Goal: Task Accomplishment & Management: Manage account settings

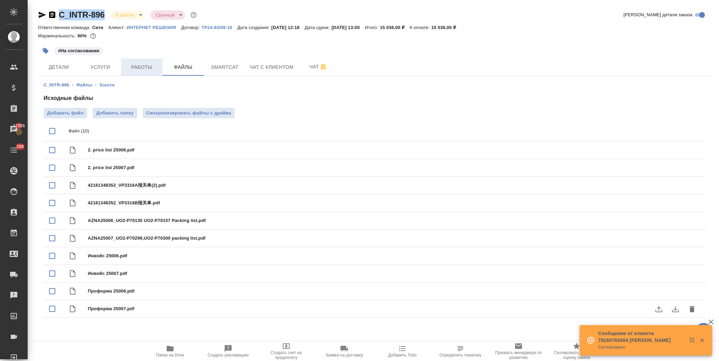
click at [143, 62] on button "Работы" at bounding box center [141, 66] width 41 height 17
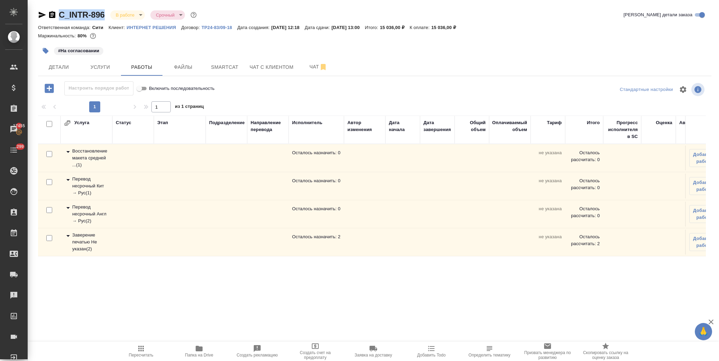
click at [48, 236] on input "checkbox" at bounding box center [49, 238] width 6 height 6
checkbox input "true"
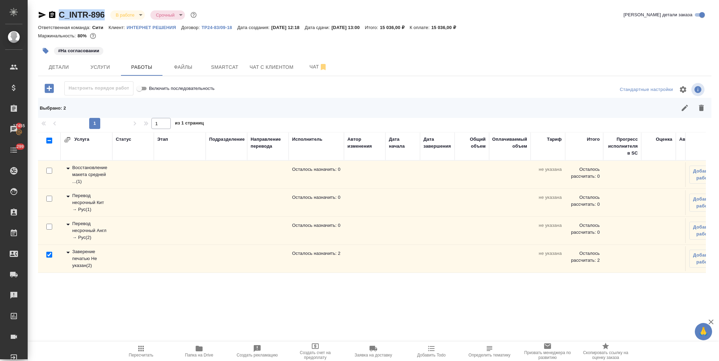
click at [700, 106] on icon "button" at bounding box center [701, 108] width 5 height 6
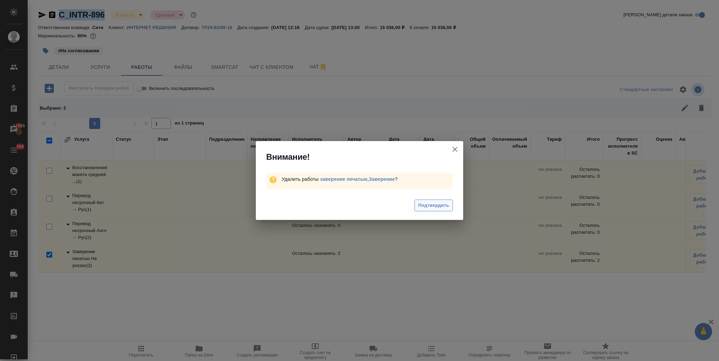
click at [443, 206] on span "Подтвердить" at bounding box center [433, 206] width 31 height 8
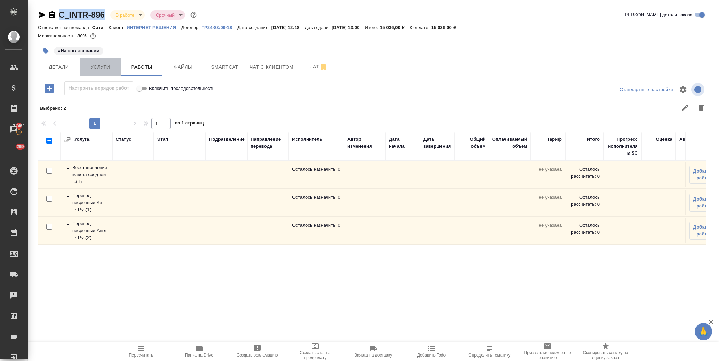
click at [101, 67] on span "Услуги" at bounding box center [100, 67] width 33 height 9
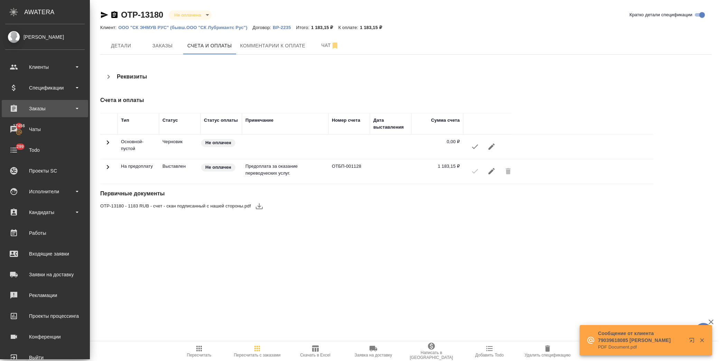
click at [40, 108] on div "Заказы" at bounding box center [45, 108] width 80 height 10
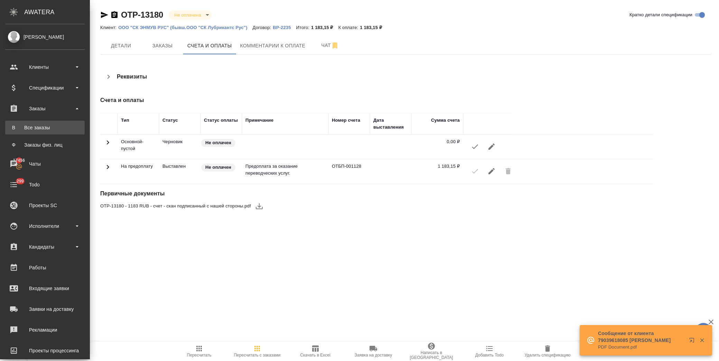
click at [56, 126] on div "Все заказы" at bounding box center [45, 127] width 73 height 7
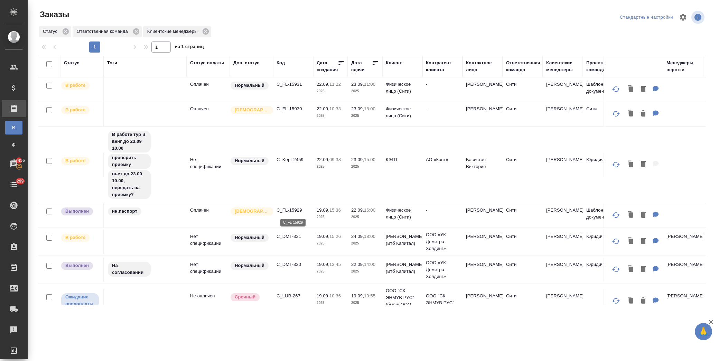
click at [291, 209] on p "C_FL-15929" at bounding box center [293, 210] width 33 height 7
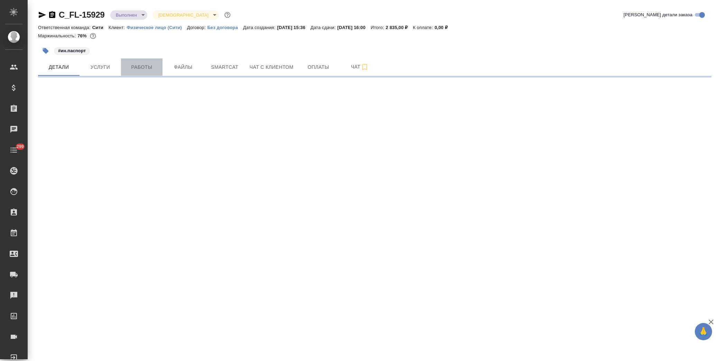
click at [139, 64] on span "Работы" at bounding box center [141, 67] width 33 height 9
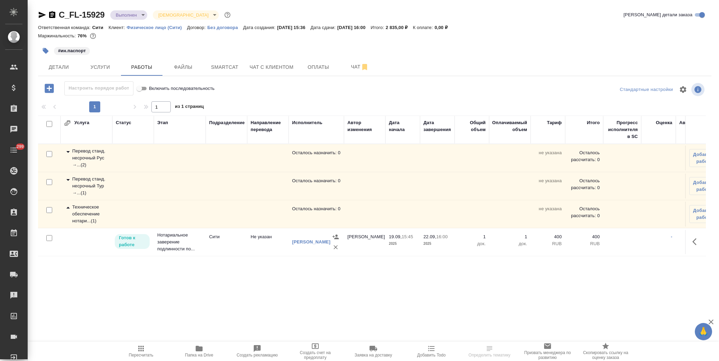
click at [68, 150] on icon at bounding box center [68, 152] width 8 height 8
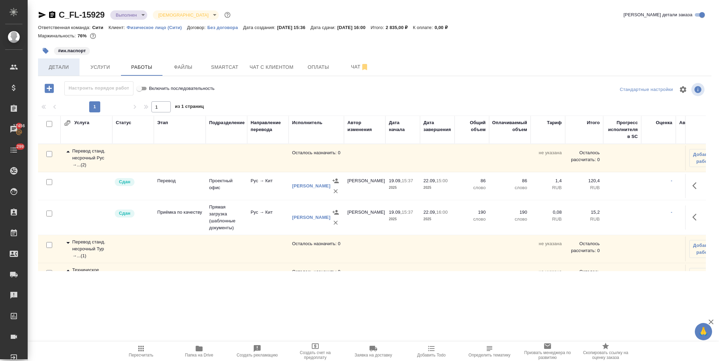
click at [67, 67] on span "Детали" at bounding box center [58, 67] width 33 height 9
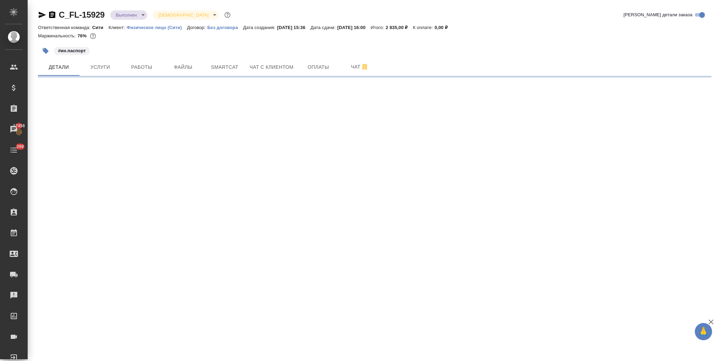
select select "RU"
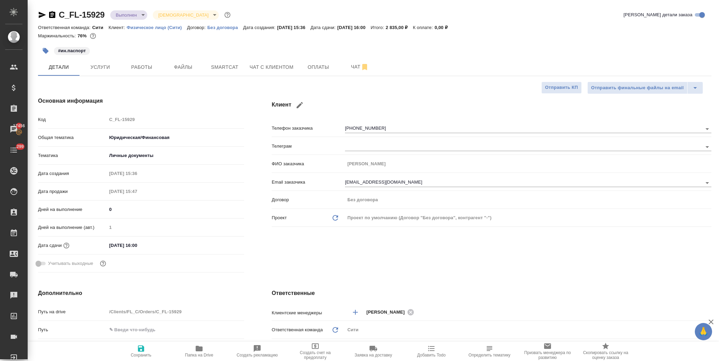
type textarea "x"
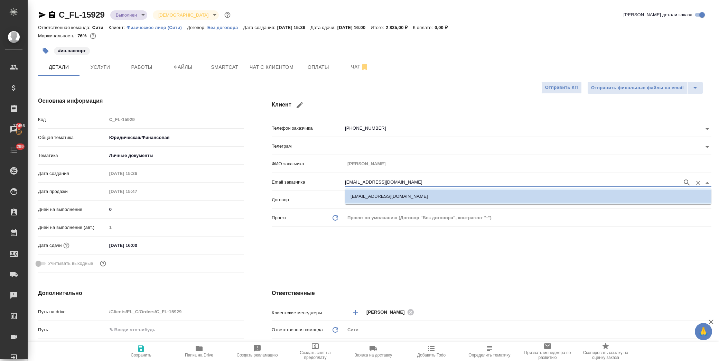
drag, startPoint x: 396, startPoint y: 185, endPoint x: 337, endPoint y: 184, distance: 58.8
click at [337, 184] on div "Email заказчика kagir2151@gmail.ru" at bounding box center [492, 182] width 440 height 12
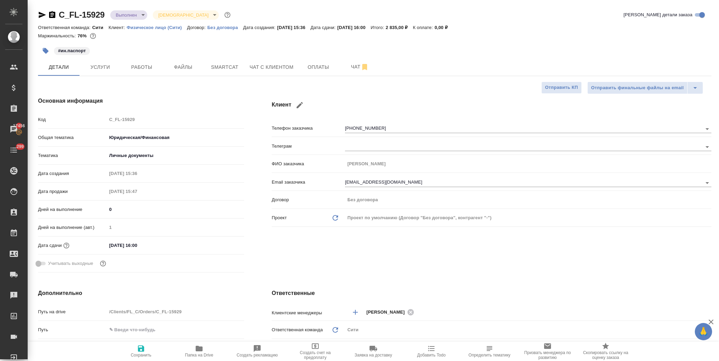
type textarea "x"
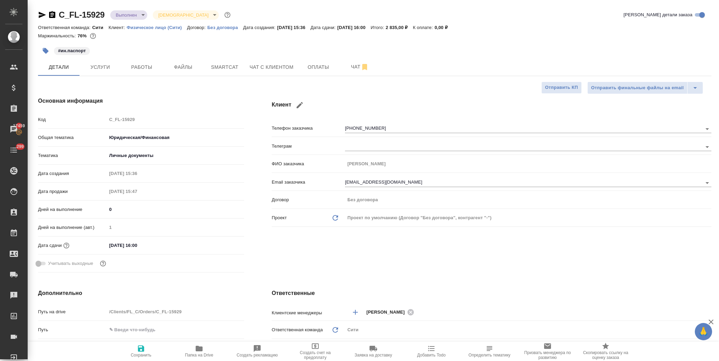
type textarea "x"
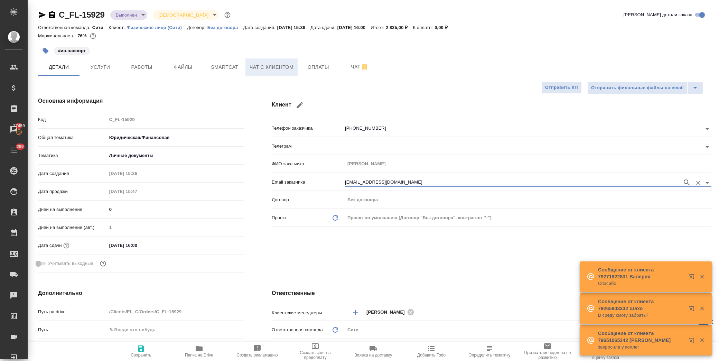
click at [285, 68] on span "Чат с клиентом" at bounding box center [272, 67] width 44 height 9
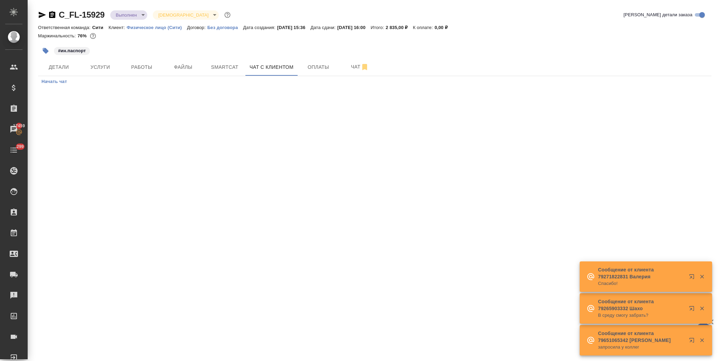
click at [59, 78] on span "Начать чат" at bounding box center [54, 82] width 26 height 8
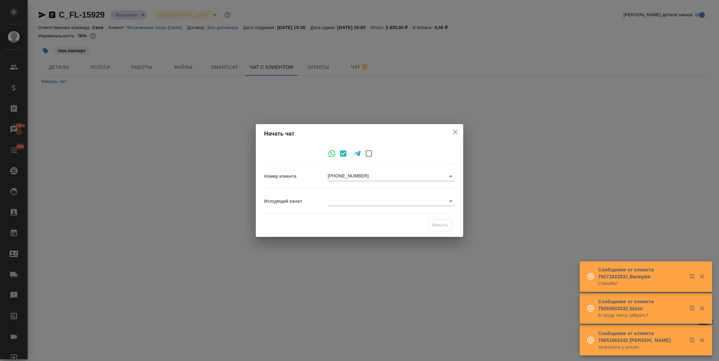
click at [344, 199] on body "🙏 .cls-1 fill:#fff; AWATERA Лофицкая Юлия Владимировна Клиенты Спецификации Зак…" at bounding box center [359, 180] width 719 height 361
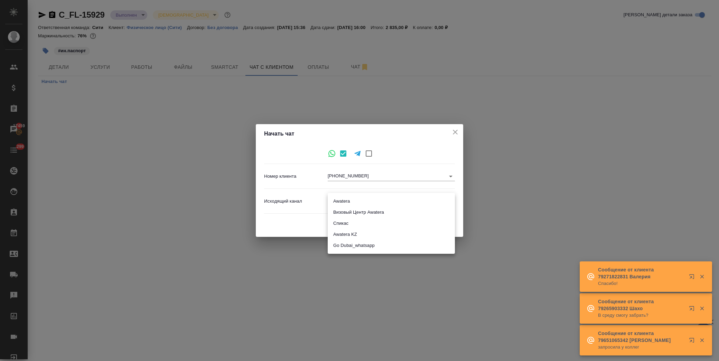
click at [353, 199] on li "Awatera" at bounding box center [391, 201] width 127 height 11
type input "2"
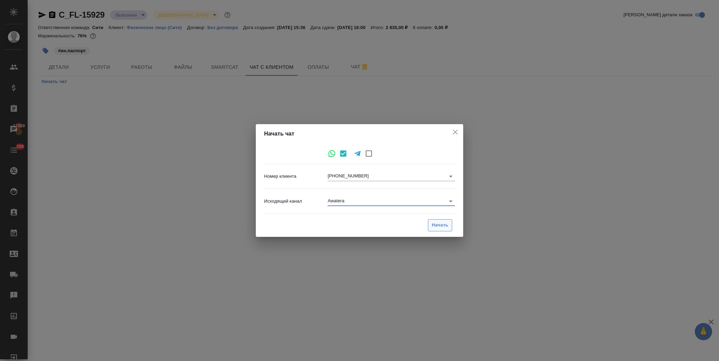
click at [437, 226] on span "Начать" at bounding box center [440, 225] width 17 height 8
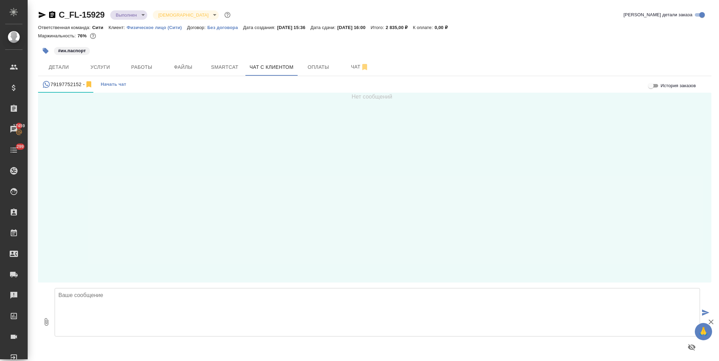
click at [57, 294] on textarea at bounding box center [377, 312] width 645 height 48
type textarea "Добрый день! Пытались направить письмо на Вашу почту kagir2151@"
click at [56, 63] on span "Детали" at bounding box center [58, 67] width 33 height 9
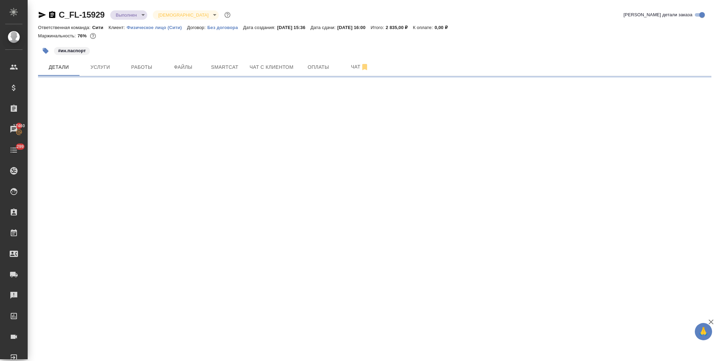
select select "RU"
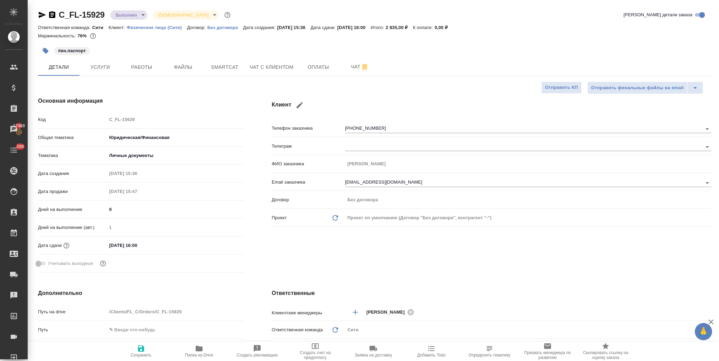
type textarea "x"
click at [389, 183] on input "kagir2151@gmail.ru" at bounding box center [512, 182] width 334 height 8
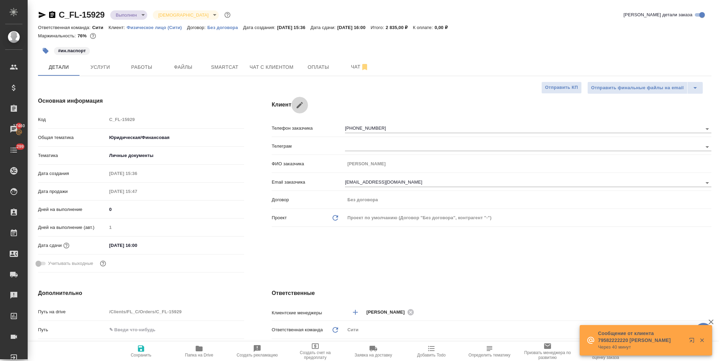
click at [297, 102] on icon "button" at bounding box center [300, 105] width 8 height 8
type input "Аскар"
type input "Кагиров"
type input "kagir2151@gmail.ru"
type input "+7 919 775 21 52"
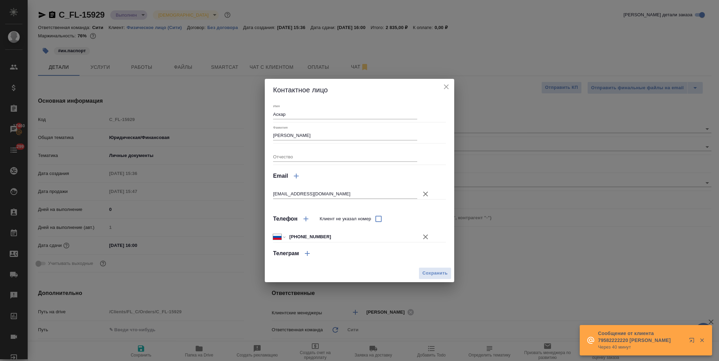
click at [329, 195] on input "kagir2151@gmail.ru" at bounding box center [345, 194] width 144 height 10
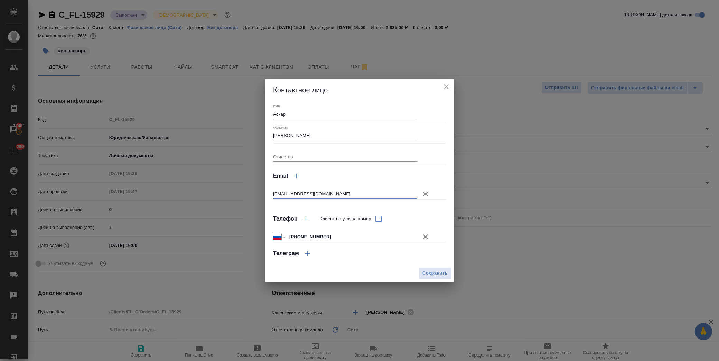
drag, startPoint x: 330, startPoint y: 198, endPoint x: 268, endPoint y: 195, distance: 61.9
click at [268, 195] on div "Имя Аскар Фамилия Кагиров Отчество Email kagir2151@gmail.com Телефон Клиент не …" at bounding box center [359, 182] width 189 height 163
type input "kagir2151@gmail.com"
click at [438, 278] on button "Сохранить" at bounding box center [435, 273] width 33 height 12
type textarea "x"
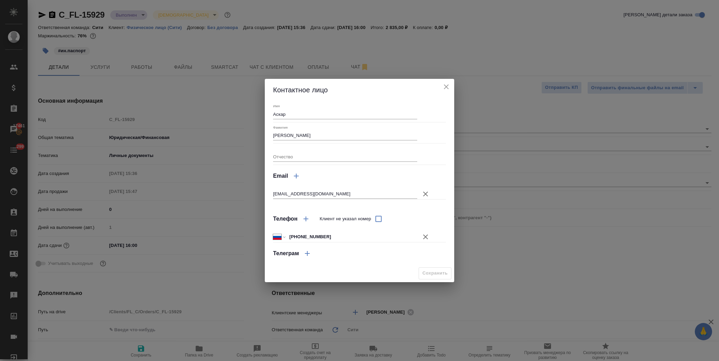
type textarea "x"
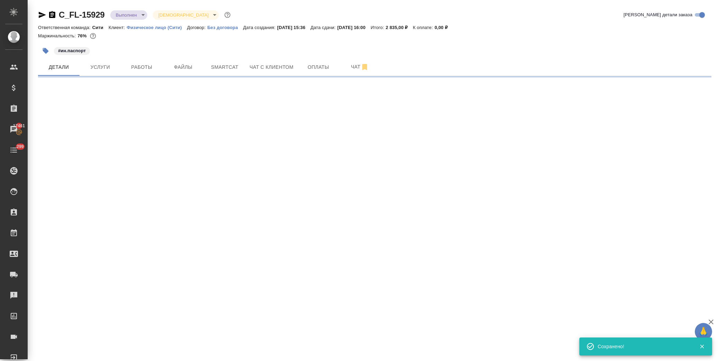
select select "RU"
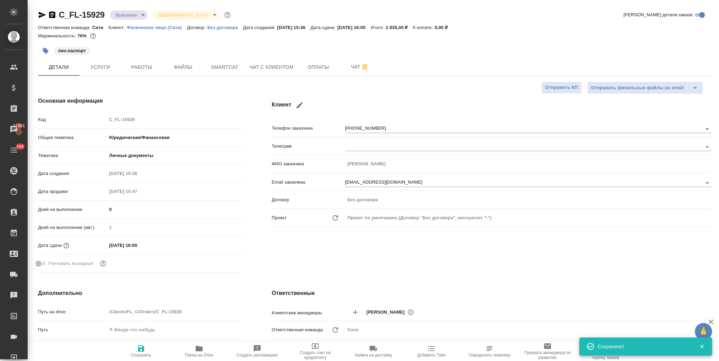
type textarea "x"
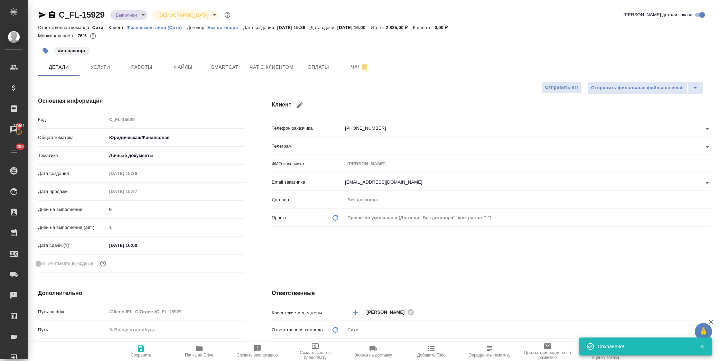
type textarea "x"
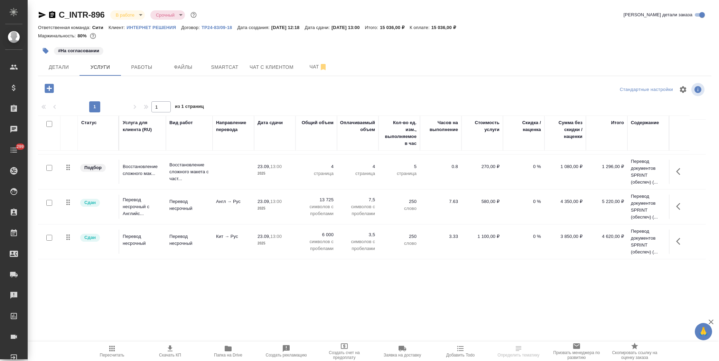
scroll to position [62, 0]
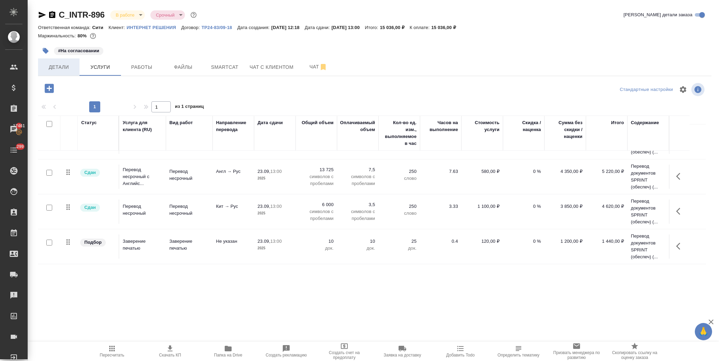
click at [54, 68] on span "Детали" at bounding box center [58, 67] width 33 height 9
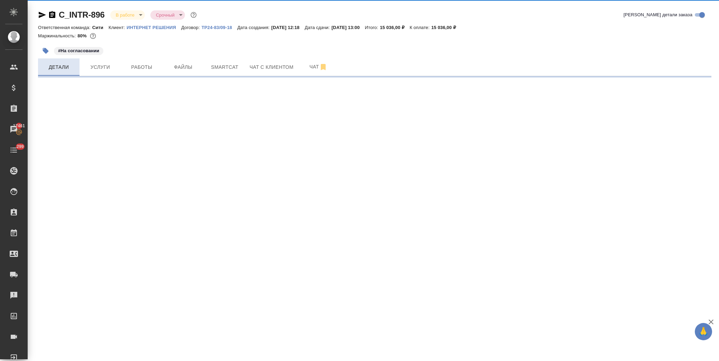
select select "RU"
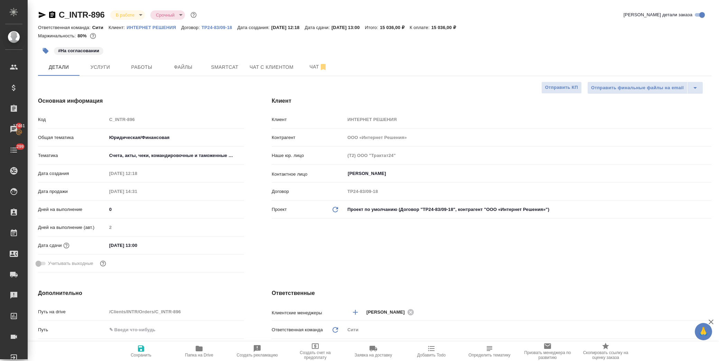
type textarea "x"
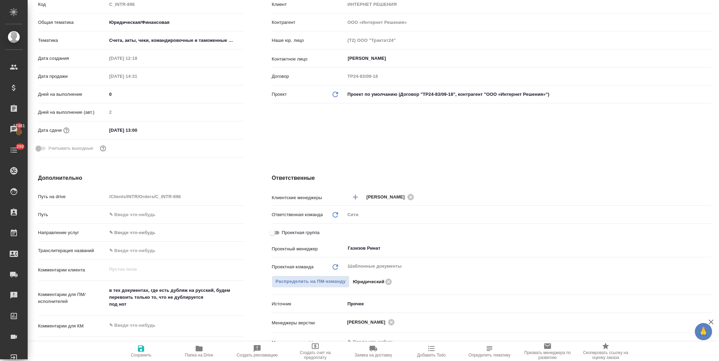
click at [271, 229] on input "Проектная группа" at bounding box center [272, 233] width 25 height 8
checkbox input "true"
type textarea "x"
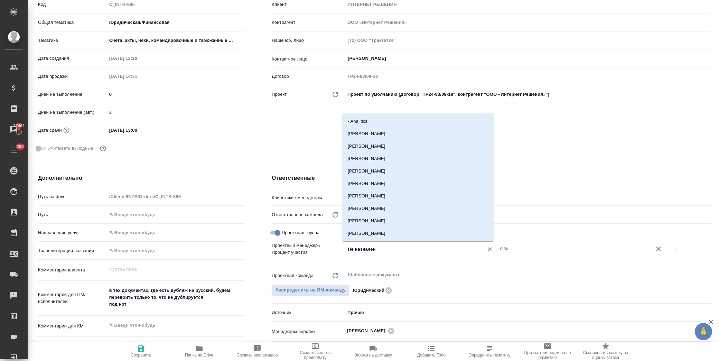
click at [364, 247] on input "Не назначен" at bounding box center [410, 249] width 126 height 8
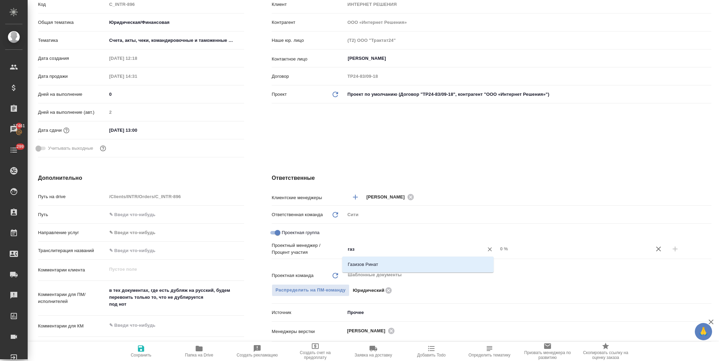
type input "гази"
click at [385, 265] on li "Газизов Ринат" at bounding box center [417, 264] width 151 height 12
type textarea "x"
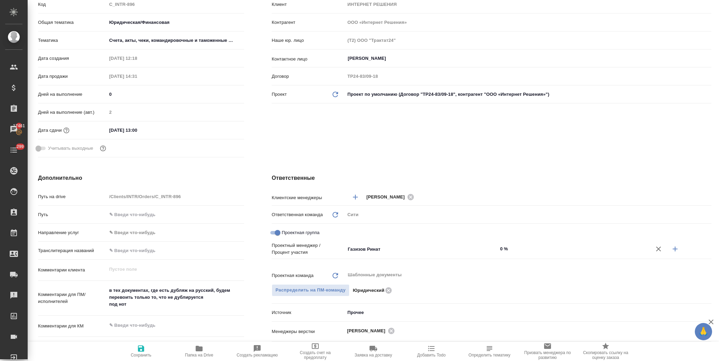
click at [498, 248] on input "0 %" at bounding box center [574, 249] width 153 height 10
type input "90 %"
type textarea "x"
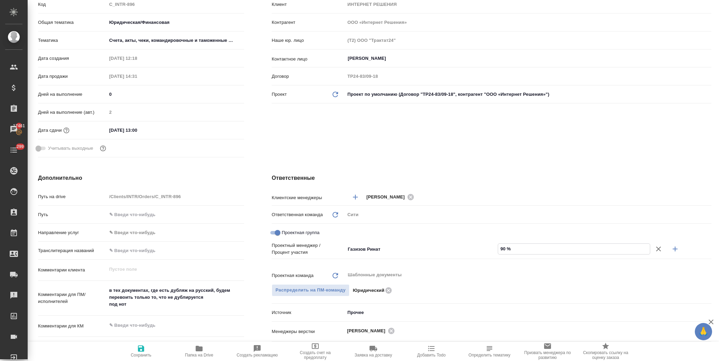
type input "90 %"
click at [667, 244] on button "button" at bounding box center [675, 249] width 17 height 17
type textarea "x"
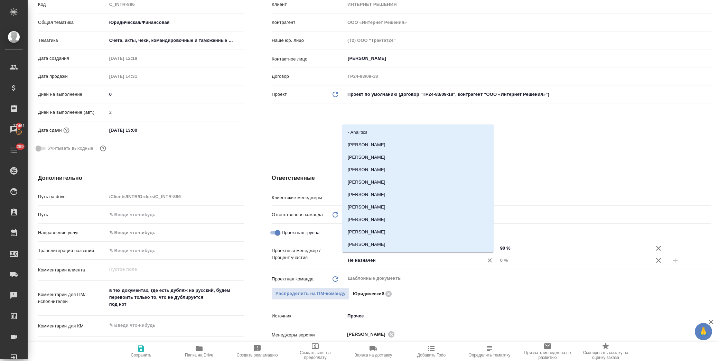
click at [365, 261] on input "Не назначен" at bounding box center [410, 260] width 126 height 8
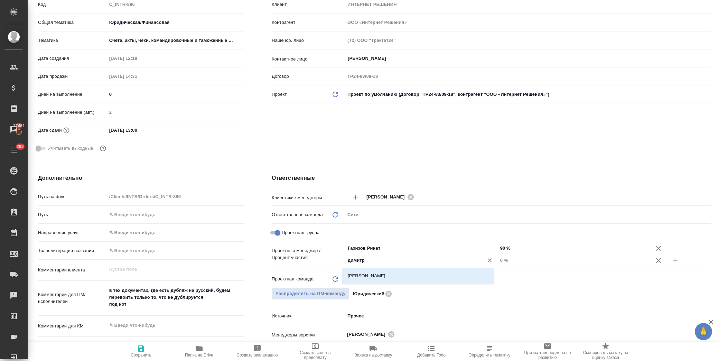
type input "димитри"
click at [371, 272] on li "Димитриева Юлия" at bounding box center [417, 276] width 151 height 12
type textarea "x"
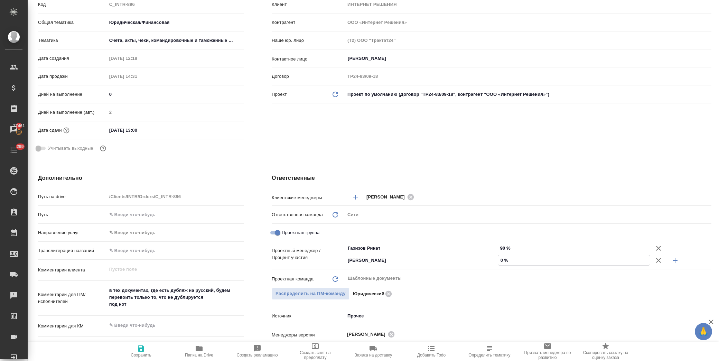
click at [498, 258] on input "0 %" at bounding box center [574, 260] width 152 height 10
type input "10 %"
type textarea "x"
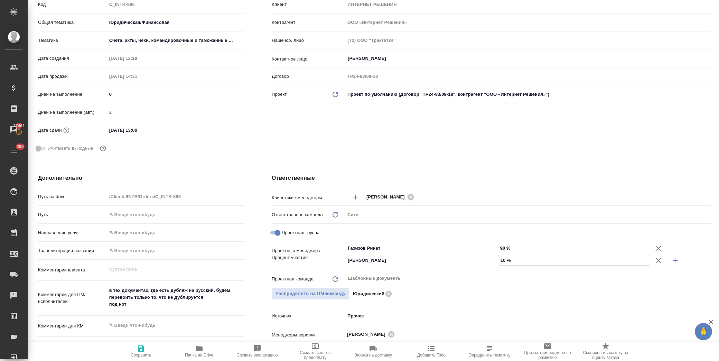
type input "10 %"
click at [519, 175] on h4 "Ответственные" at bounding box center [492, 178] width 440 height 8
click at [151, 352] on span "Сохранить" at bounding box center [141, 350] width 50 height 13
type textarea "x"
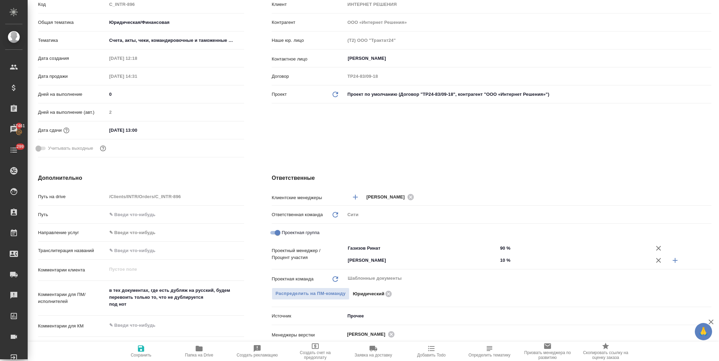
type textarea "x"
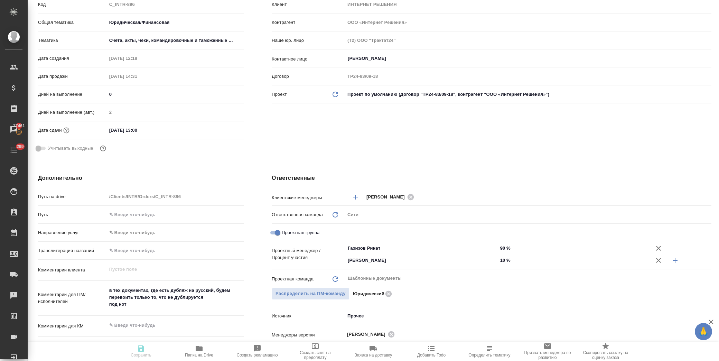
type textarea "x"
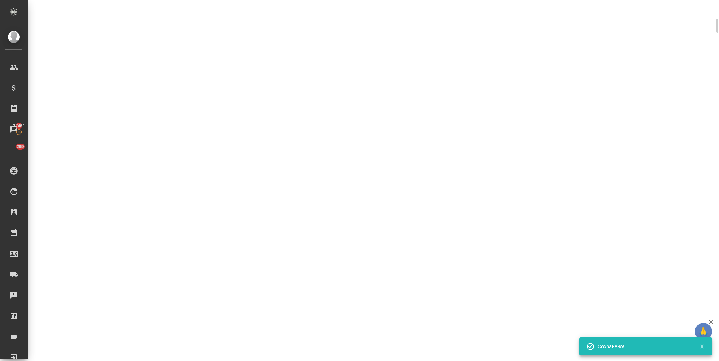
select select "RU"
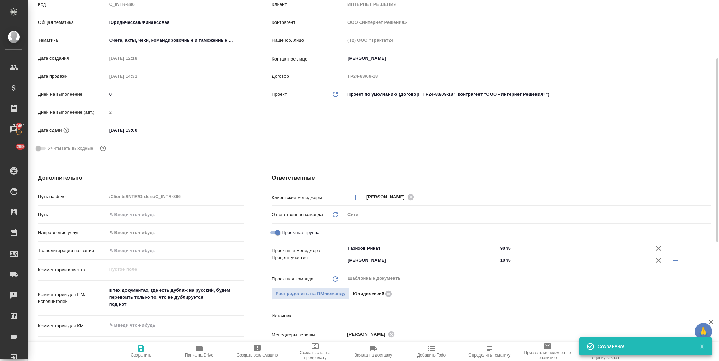
type textarea "x"
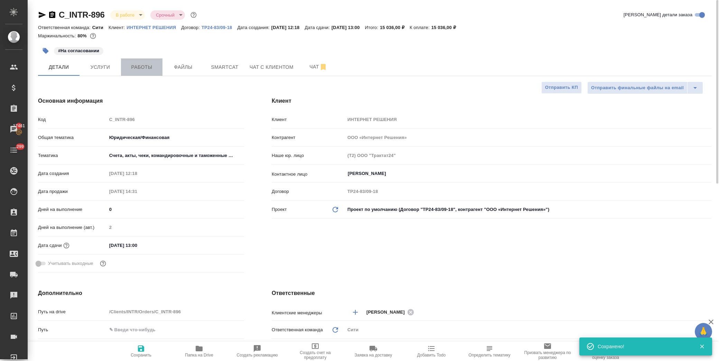
click at [146, 67] on span "Работы" at bounding box center [141, 67] width 33 height 9
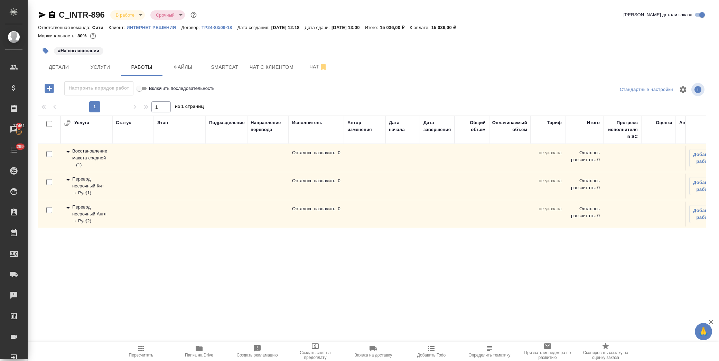
click at [66, 178] on icon at bounding box center [68, 180] width 8 height 8
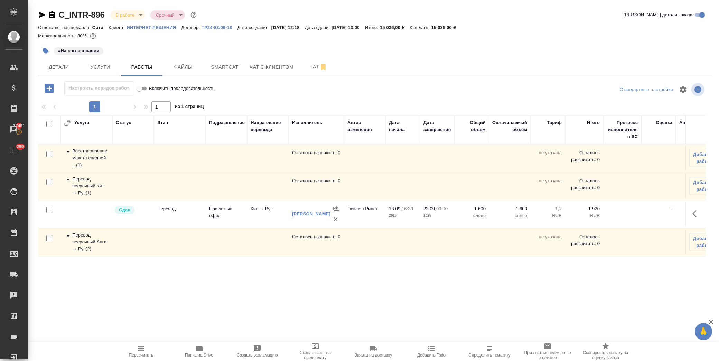
click at [66, 178] on icon at bounding box center [68, 180] width 8 height 8
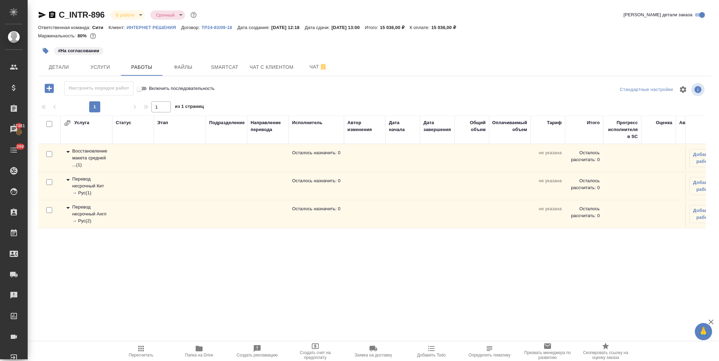
click at [66, 208] on icon at bounding box center [68, 208] width 8 height 8
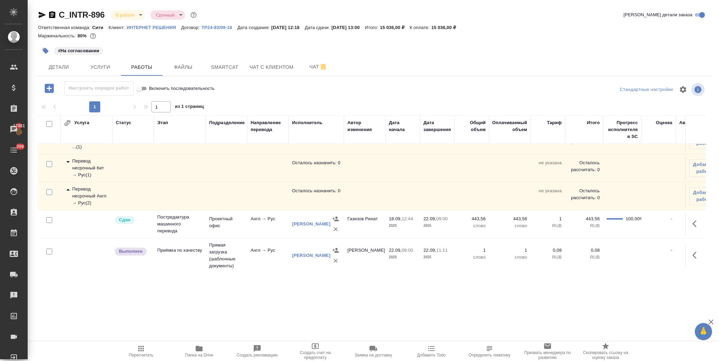
scroll to position [26, 0]
click at [693, 250] on icon "button" at bounding box center [695, 253] width 4 height 7
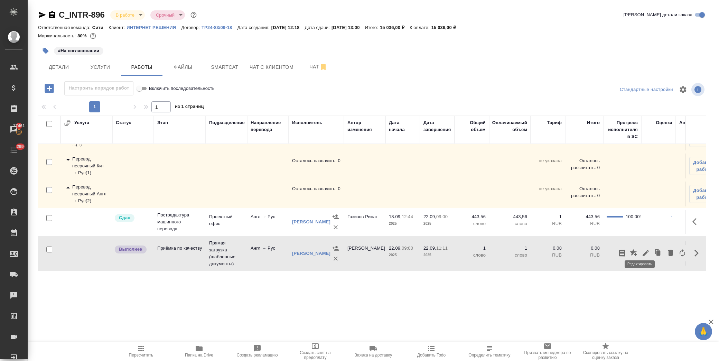
click at [642, 249] on icon "button" at bounding box center [646, 253] width 8 height 8
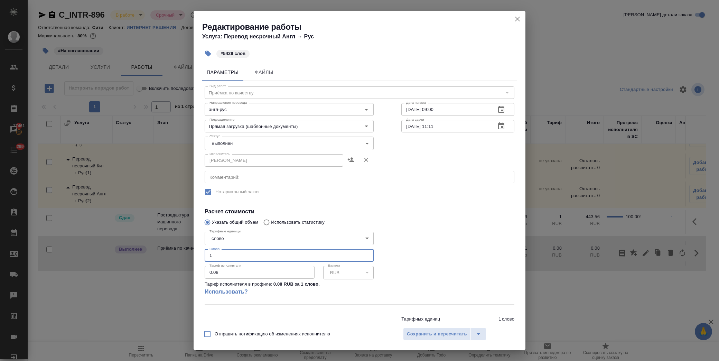
drag, startPoint x: 216, startPoint y: 257, endPoint x: 178, endPoint y: 254, distance: 38.5
click at [178, 254] on div "Редактирование работы Услуга: Перевод несрочный Англ → Рус #5429 слов Параметры…" at bounding box center [359, 180] width 719 height 361
type input "5429"
click at [440, 335] on span "Сохранить и пересчитать" at bounding box center [437, 334] width 60 height 8
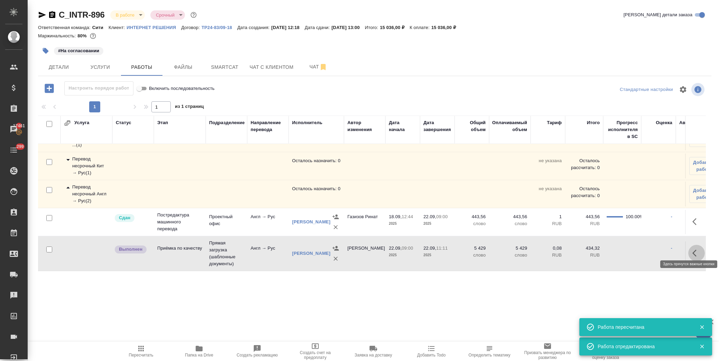
click at [693, 250] on icon "button" at bounding box center [695, 253] width 4 height 7
click at [642, 251] on icon "button" at bounding box center [646, 253] width 8 height 8
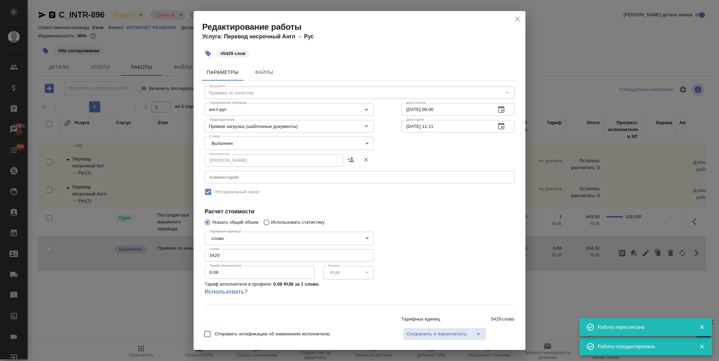
click at [232, 145] on body "🙏 .cls-1 fill:#fff; AWATERA Лофицкая Юлия Владимировна Клиенты Спецификации Зак…" at bounding box center [359, 180] width 719 height 361
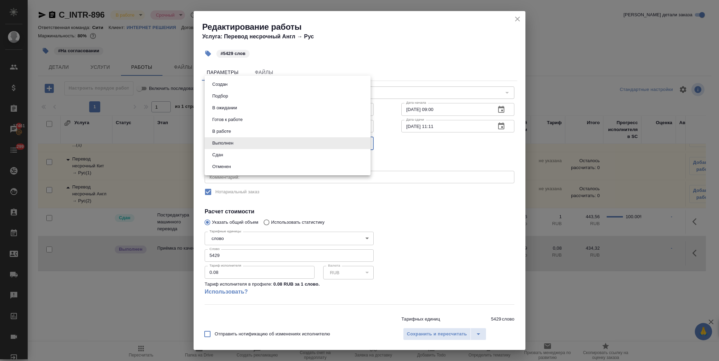
click at [233, 155] on li "Сдан" at bounding box center [288, 155] width 166 height 12
type input "closed"
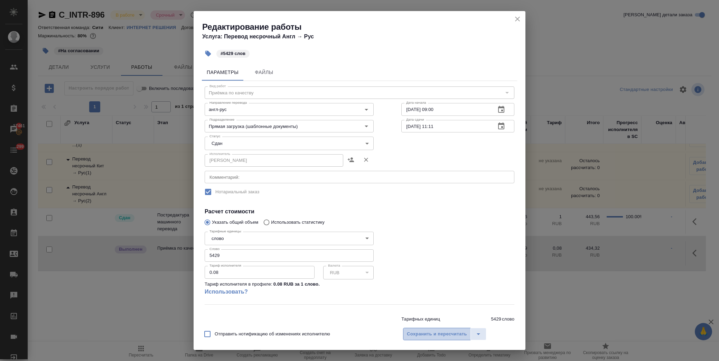
click at [434, 331] on span "Сохранить и пересчитать" at bounding box center [437, 334] width 60 height 8
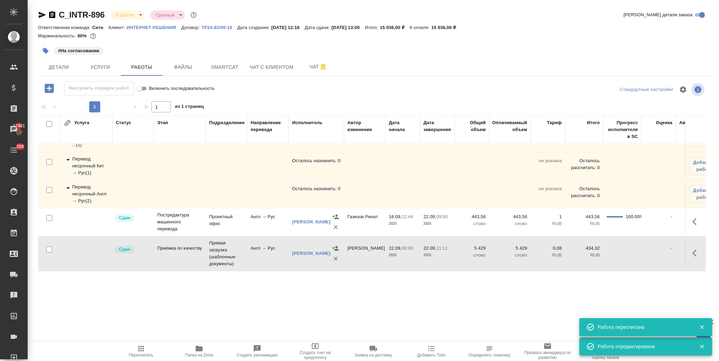
click at [68, 187] on icon at bounding box center [67, 188] width 3 height 2
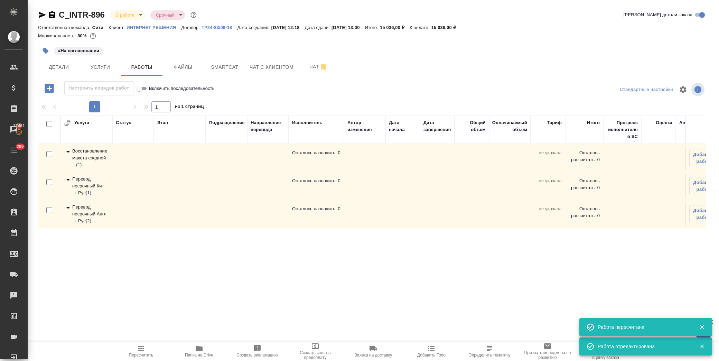
scroll to position [0, 0]
click at [70, 148] on icon at bounding box center [68, 152] width 8 height 8
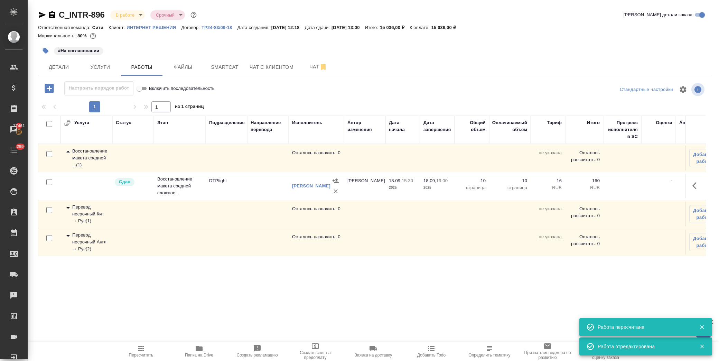
click at [70, 148] on icon at bounding box center [68, 152] width 8 height 8
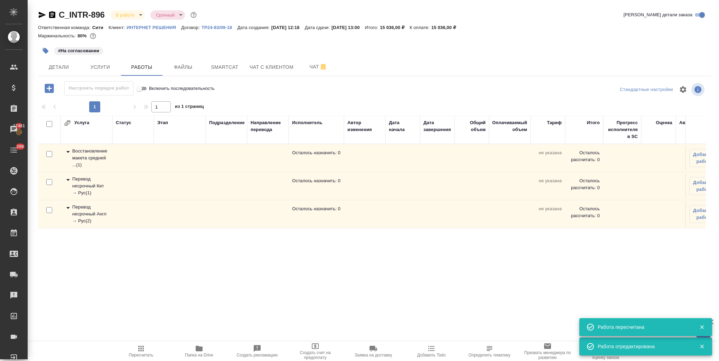
click at [67, 181] on icon at bounding box center [68, 180] width 8 height 8
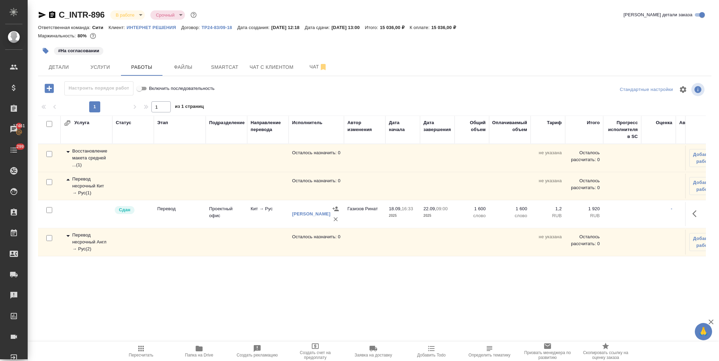
click at [67, 181] on icon at bounding box center [68, 180] width 8 height 8
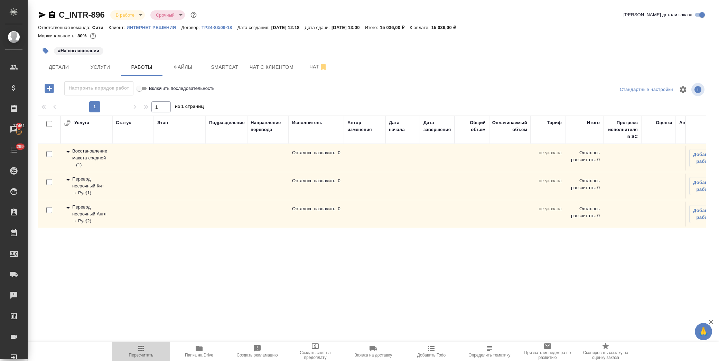
click at [137, 356] on span "Пересчитать" at bounding box center [141, 355] width 25 height 5
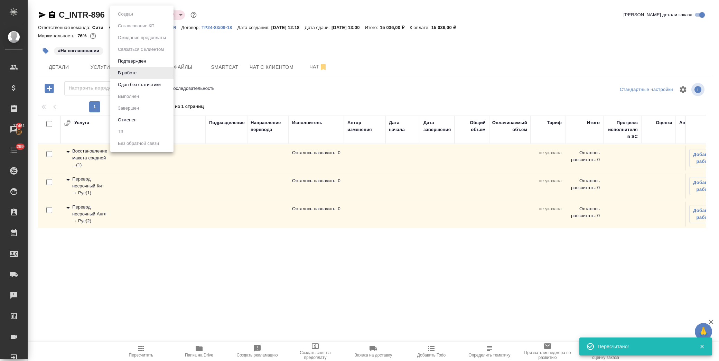
click at [136, 16] on body "🙏 .cls-1 fill:#fff; AWATERA Лофицкая Юлия Владимировна Клиенты Спецификации Зак…" at bounding box center [359, 180] width 719 height 361
click at [146, 79] on li "Сдан без статистики" at bounding box center [141, 85] width 63 height 12
click at [130, 14] on body "🙏 .cls-1 fill:#fff; AWATERA Лофицкая Юлия Владимировна Клиенты Спецификации Зак…" at bounding box center [359, 180] width 719 height 361
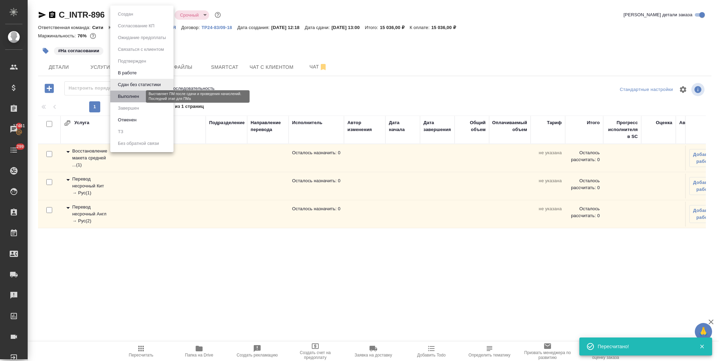
click at [131, 96] on button "Выполнен" at bounding box center [128, 97] width 25 height 8
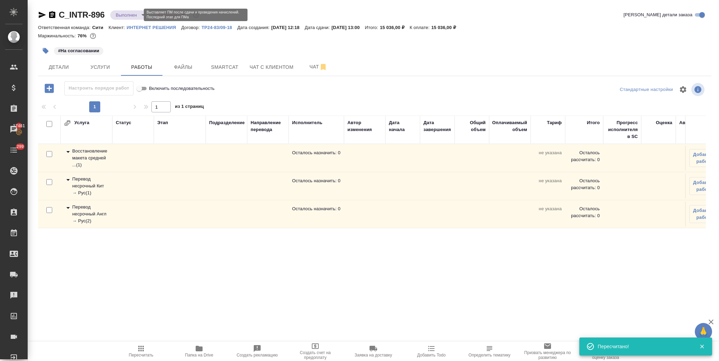
click at [136, 16] on body "🙏 .cls-1 fill:#fff; AWATERA Лофицкая Юлия Владимировна Клиенты Спецификации Зак…" at bounding box center [359, 180] width 719 height 361
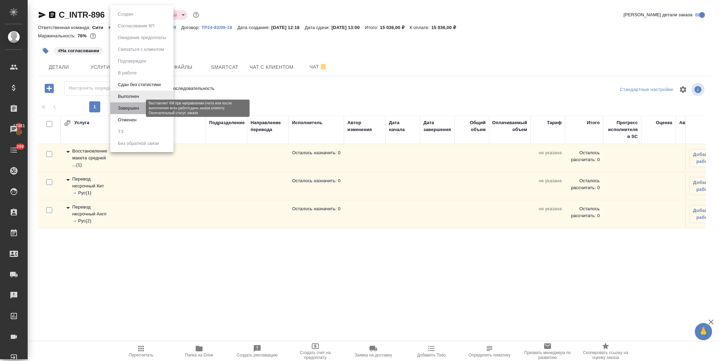
click at [134, 108] on button "Завершен" at bounding box center [128, 108] width 25 height 8
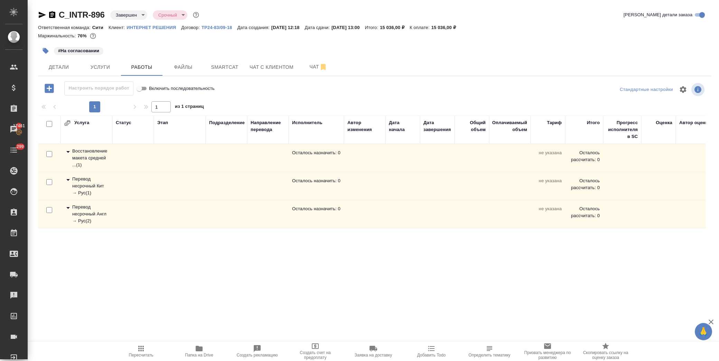
click at [48, 51] on icon "button" at bounding box center [46, 51] width 6 height 6
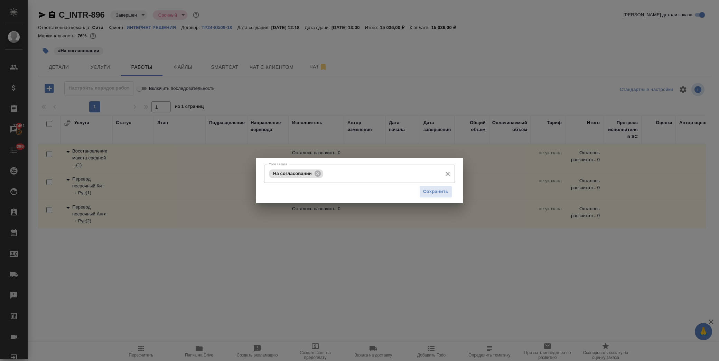
click at [319, 177] on div "На согласовании" at bounding box center [296, 173] width 54 height 9
click at [320, 175] on icon at bounding box center [318, 174] width 8 height 8
click at [434, 194] on span "Сохранить" at bounding box center [435, 192] width 25 height 8
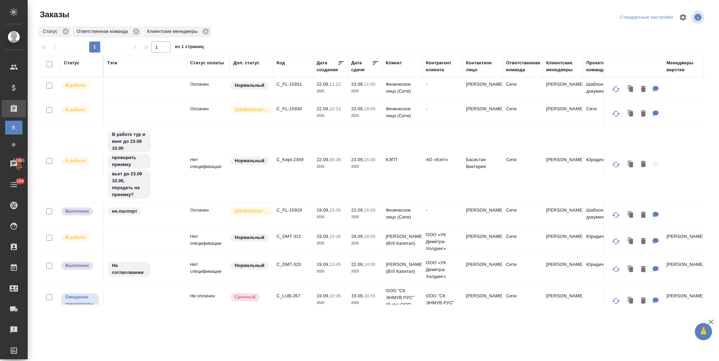
scroll to position [154, 0]
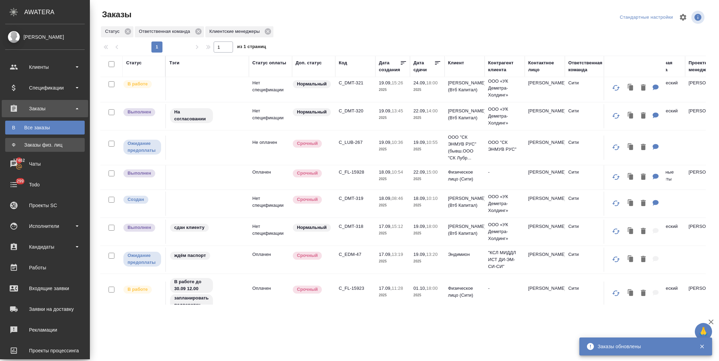
click at [48, 143] on div "Заказы физ. лиц" at bounding box center [45, 144] width 73 height 7
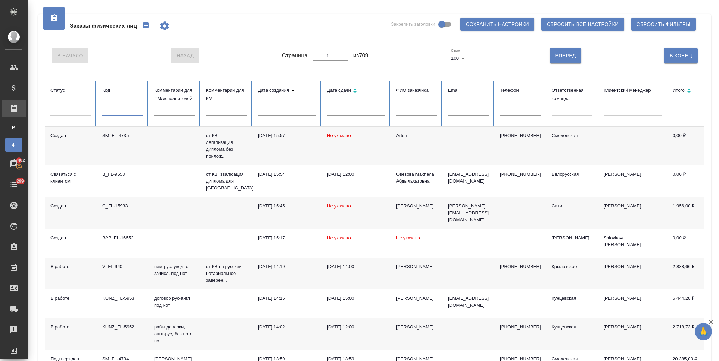
click at [126, 110] on input "text" at bounding box center [122, 111] width 41 height 10
paste input "C_FL-15881"
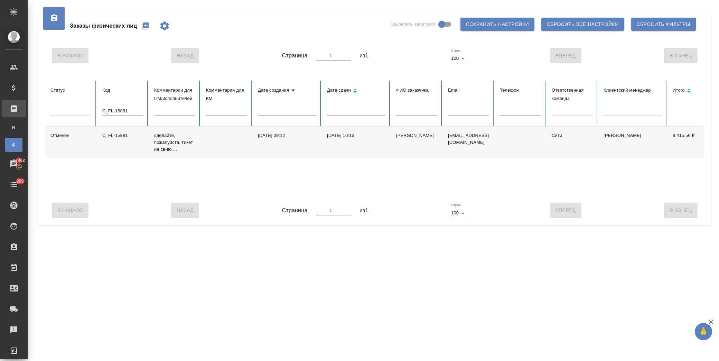
click at [137, 109] on input "C_FL-15881" at bounding box center [122, 111] width 41 height 10
click at [137, 110] on input "C_FL-15883" at bounding box center [122, 111] width 41 height 10
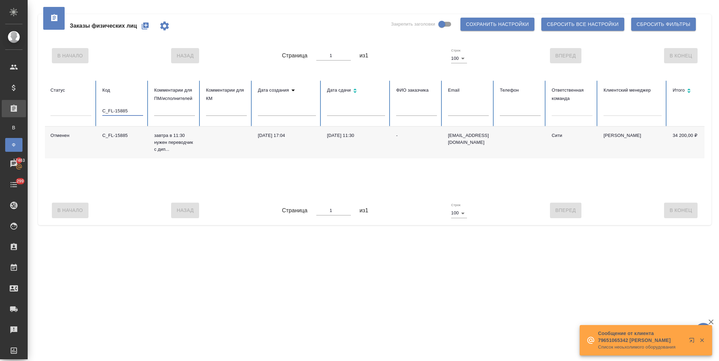
click at [137, 110] on input "C_FL-15885" at bounding box center [122, 111] width 41 height 10
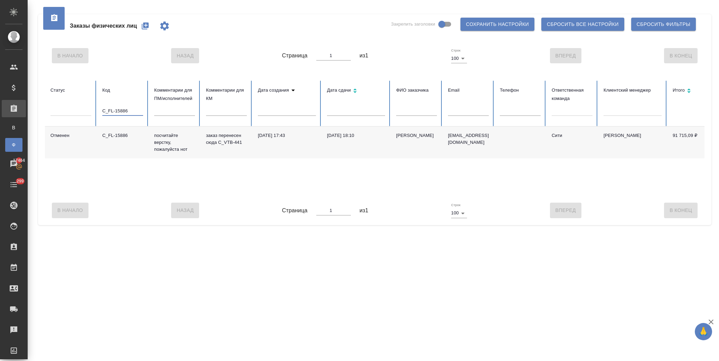
click at [132, 109] on input "C_FL-15886" at bounding box center [122, 111] width 41 height 10
click at [412, 145] on td "[PERSON_NAME]" at bounding box center [417, 143] width 52 height 32
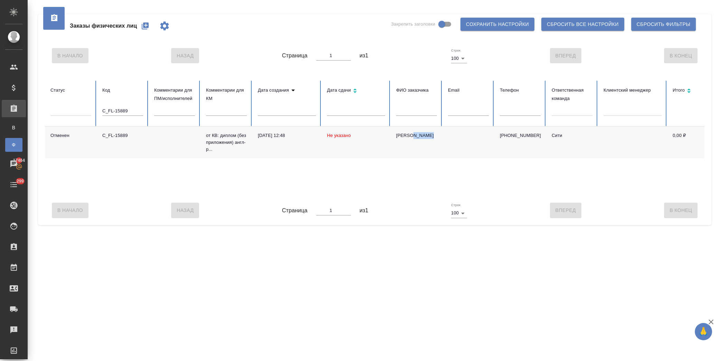
click at [412, 145] on td "[PERSON_NAME]" at bounding box center [417, 143] width 52 height 32
click at [133, 109] on input "C_FL-15889" at bounding box center [122, 111] width 41 height 10
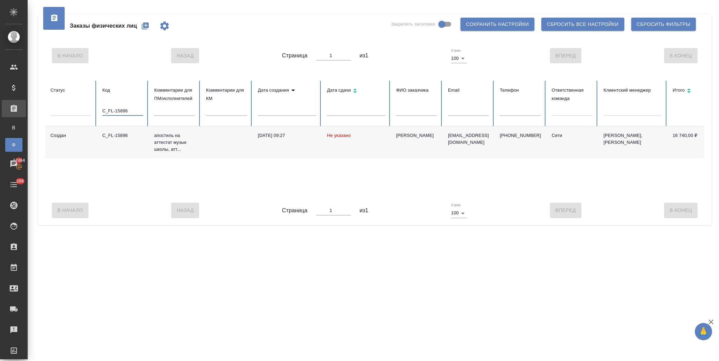
click at [130, 112] on input "C_FL-15896" at bounding box center [122, 111] width 41 height 10
click at [476, 145] on td at bounding box center [469, 141] width 52 height 29
click at [131, 111] on input "C_FL-15900" at bounding box center [122, 111] width 41 height 10
click at [137, 108] on input "C_FL-15909" at bounding box center [122, 111] width 41 height 10
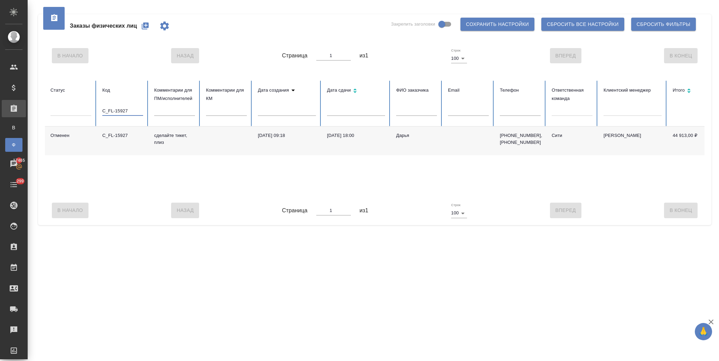
type input "C_FL-15927"
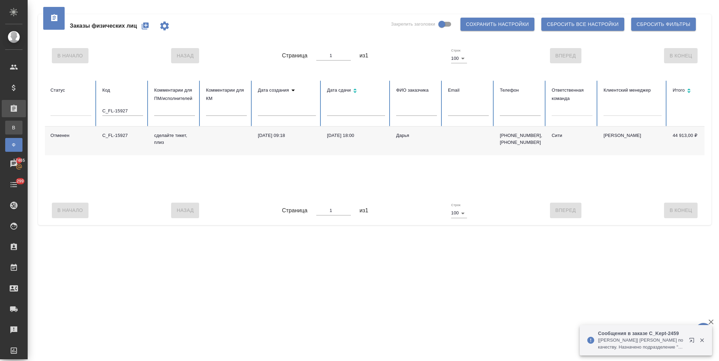
click at [10, 129] on div "Все заказы" at bounding box center [5, 127] width 10 height 7
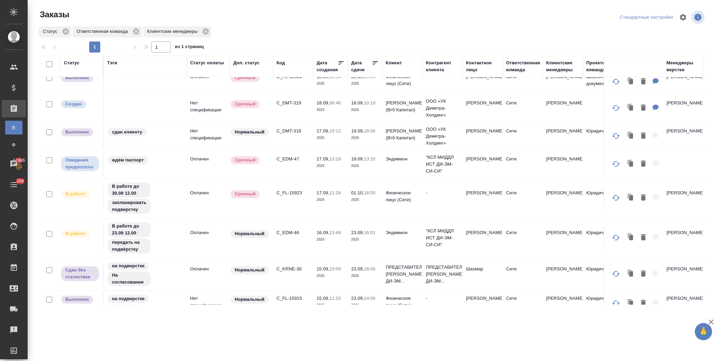
scroll to position [269, 0]
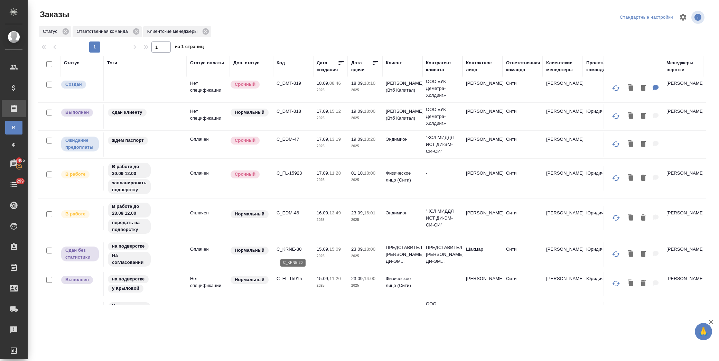
click at [298, 249] on p "C_KRNE-30" at bounding box center [293, 249] width 33 height 7
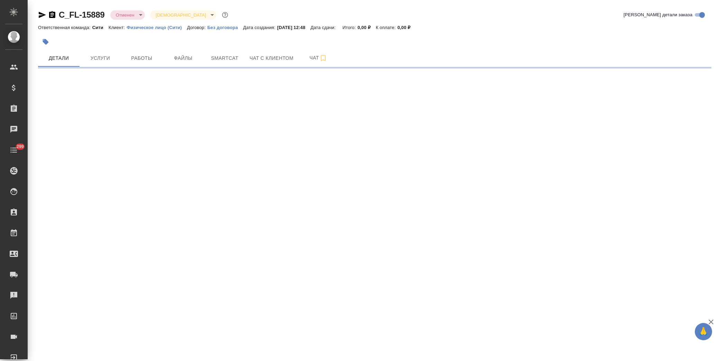
select select "RU"
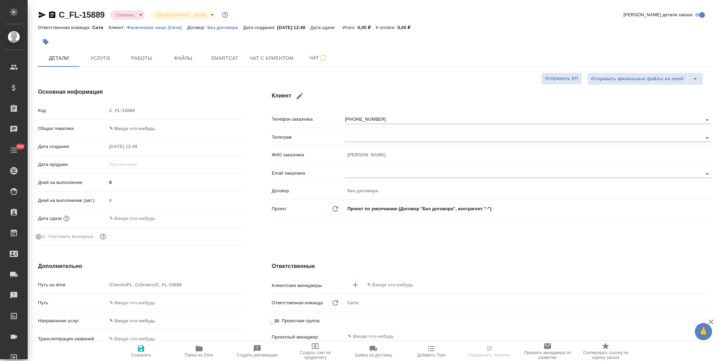
type textarea "x"
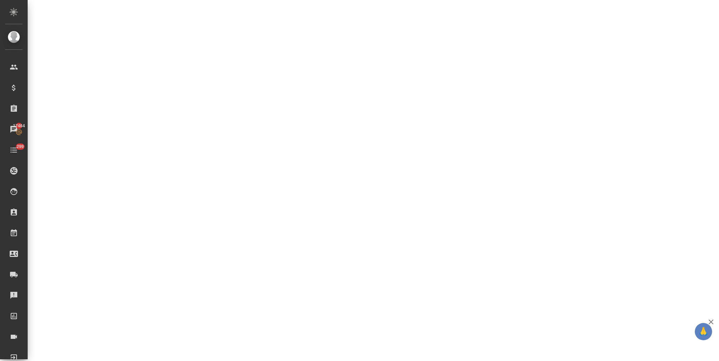
select select "RU"
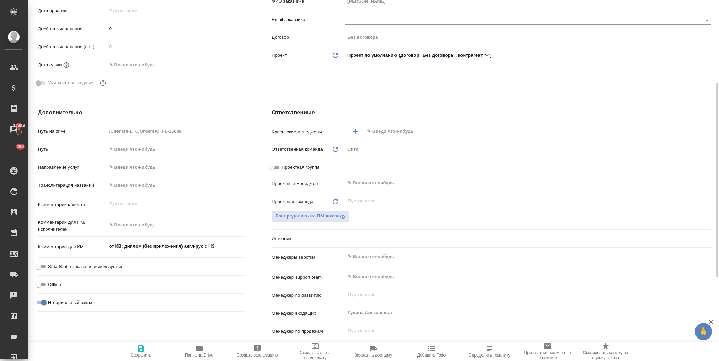
type textarea "x"
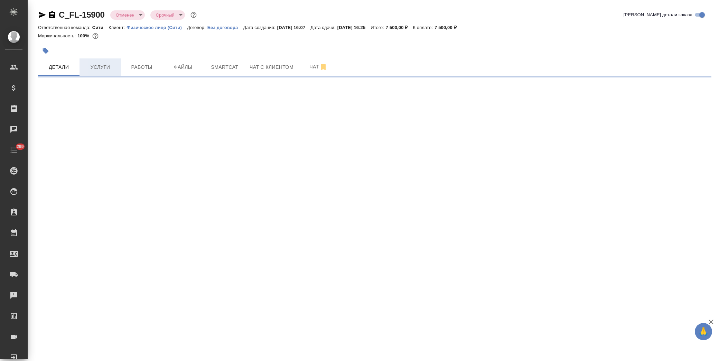
click at [101, 72] on button "Услуги" at bounding box center [100, 66] width 41 height 17
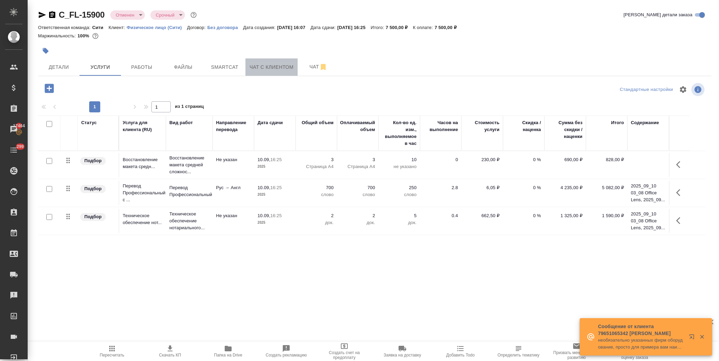
click at [267, 66] on span "Чат с клиентом" at bounding box center [272, 67] width 44 height 9
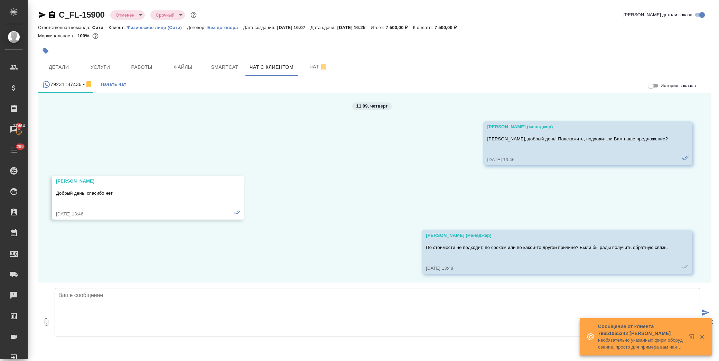
scroll to position [533, 0]
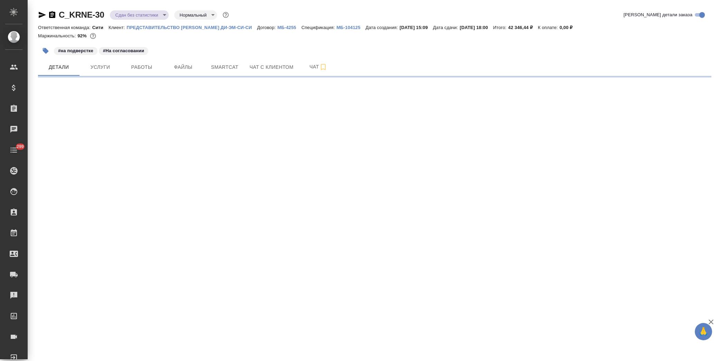
select select "RU"
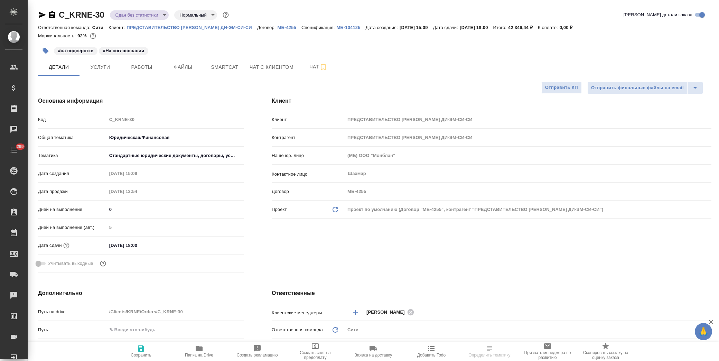
type textarea "x"
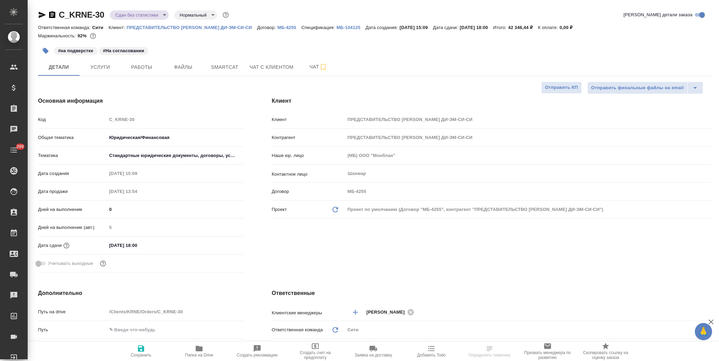
type textarea "x"
click at [198, 355] on span "Папка на Drive" at bounding box center [199, 355] width 28 height 5
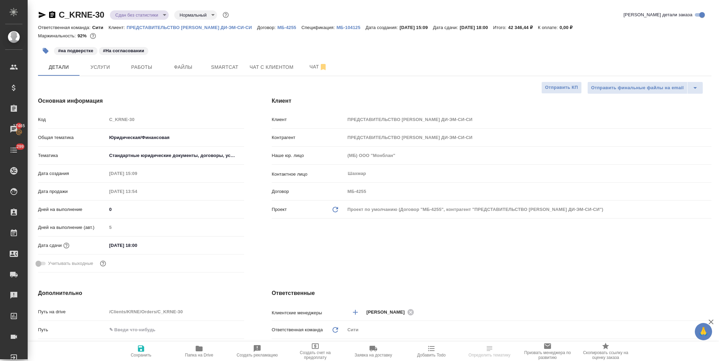
select select "RU"
type textarea "x"
click at [97, 69] on span "Услуги" at bounding box center [100, 67] width 33 height 9
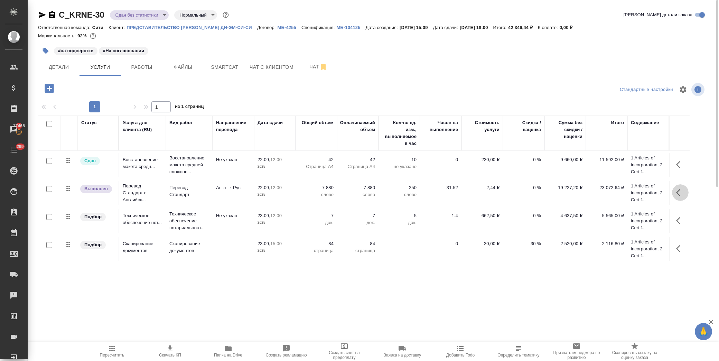
click at [685, 193] on button "button" at bounding box center [680, 192] width 17 height 17
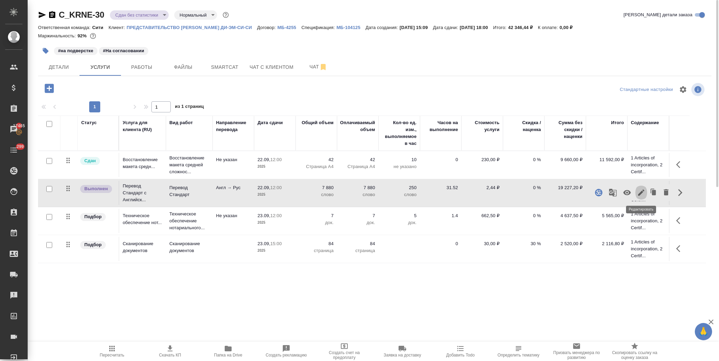
drag, startPoint x: 643, startPoint y: 191, endPoint x: 641, endPoint y: 194, distance: 3.7
click at [641, 194] on icon "button" at bounding box center [641, 192] width 6 height 6
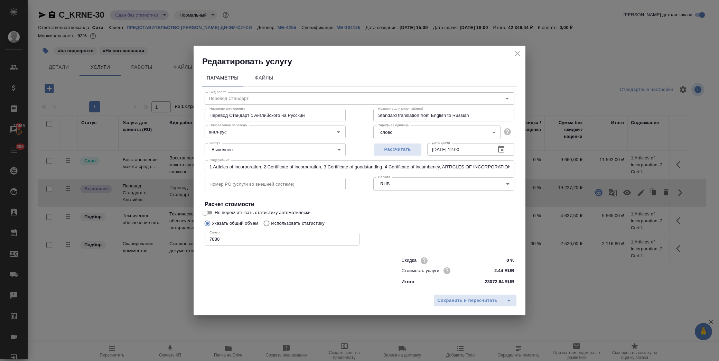
click at [498, 147] on icon "button" at bounding box center [501, 149] width 8 height 8
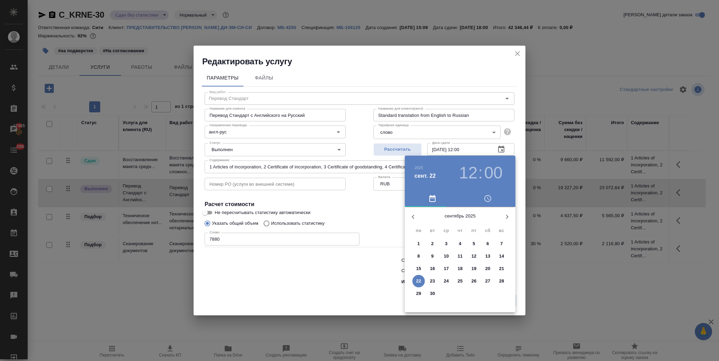
click at [435, 278] on span "23" at bounding box center [432, 281] width 12 height 7
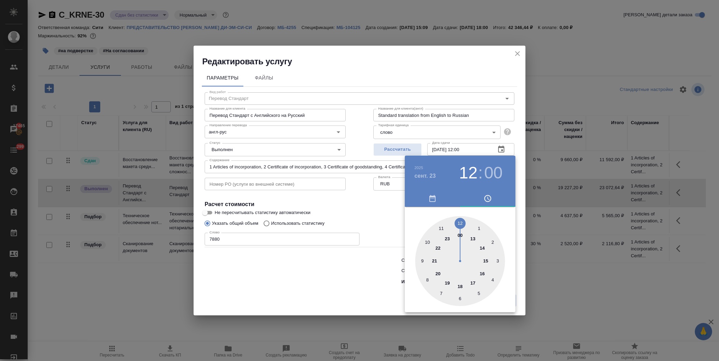
click at [474, 237] on div at bounding box center [460, 261] width 90 height 90
type input "23.09.2025 13:00"
click at [358, 223] on div at bounding box center [359, 180] width 719 height 361
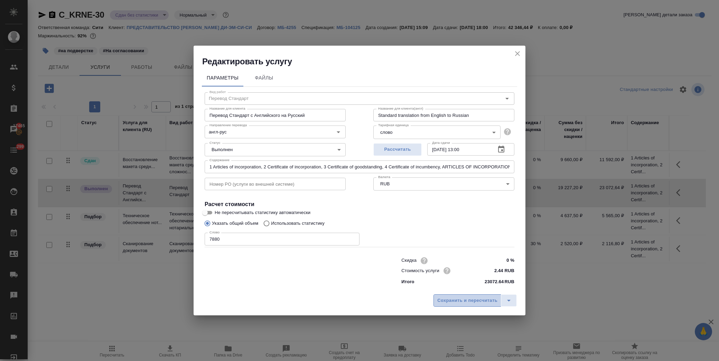
click at [452, 299] on span "Сохранить и пересчитать" at bounding box center [467, 301] width 60 height 8
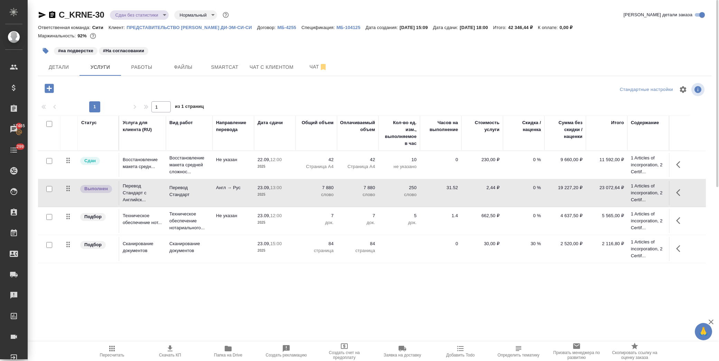
click at [678, 165] on icon "button" at bounding box center [678, 164] width 4 height 7
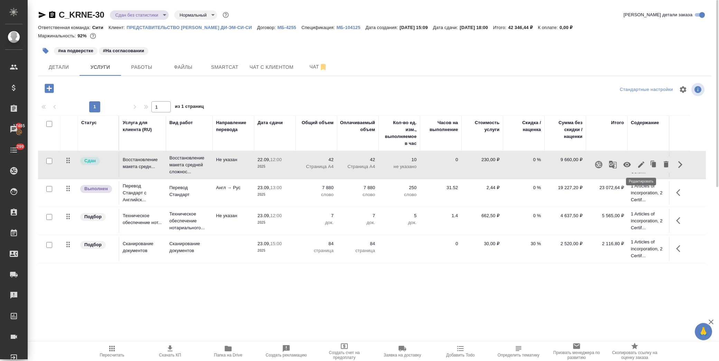
click at [641, 164] on icon "button" at bounding box center [641, 164] width 6 height 6
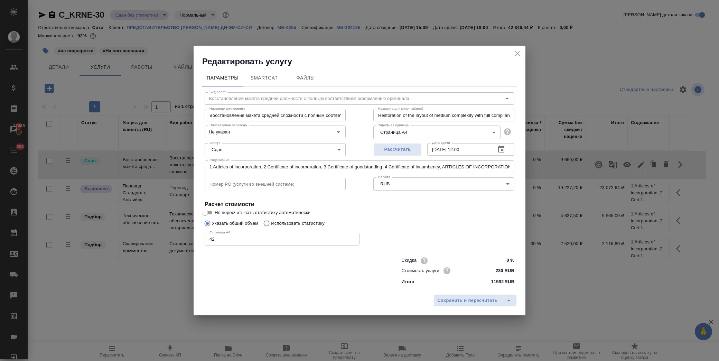
click at [501, 150] on icon "button" at bounding box center [501, 149] width 8 height 8
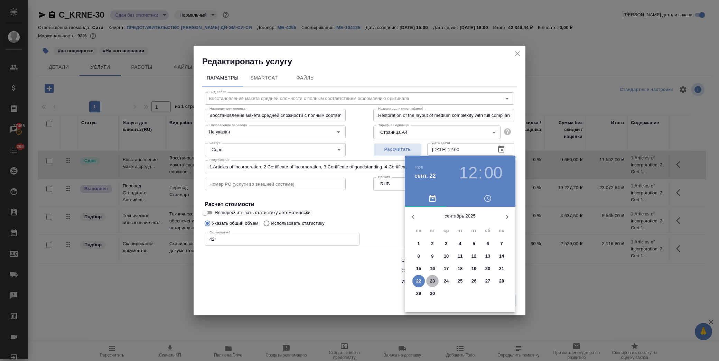
click at [431, 282] on p "23" at bounding box center [432, 281] width 5 height 7
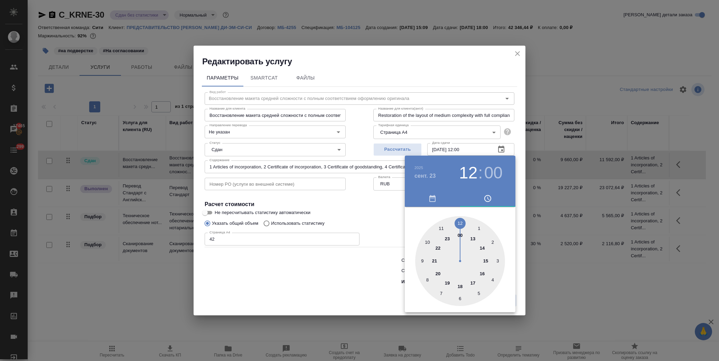
click at [472, 239] on div at bounding box center [460, 261] width 90 height 90
type input "23.09.2025 13:00"
click at [371, 205] on div at bounding box center [359, 180] width 719 height 361
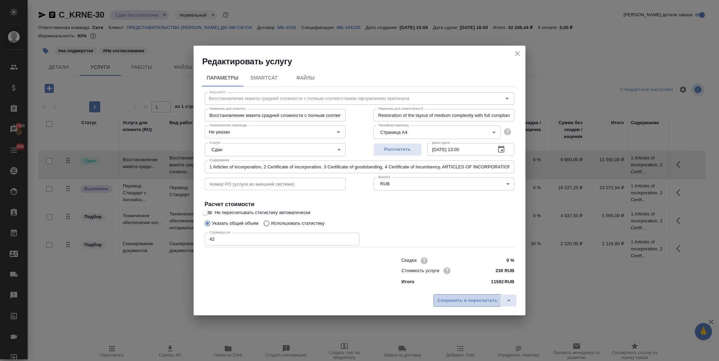
click at [452, 295] on button "Сохранить и пересчитать" at bounding box center [468, 300] width 68 height 12
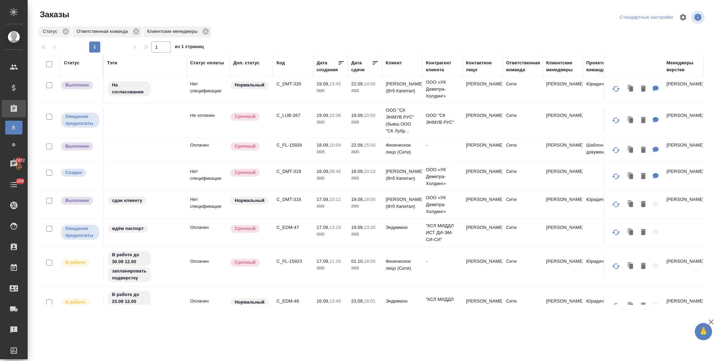
scroll to position [192, 0]
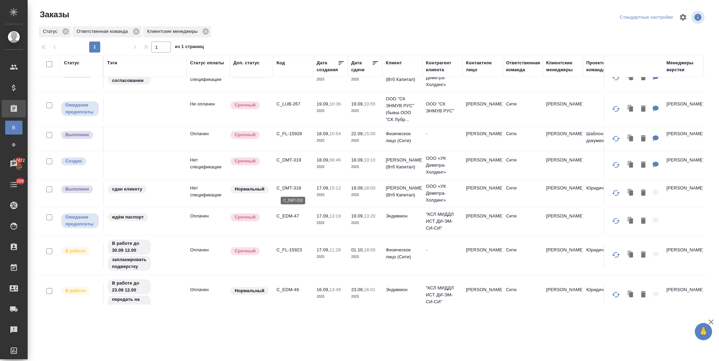
click at [298, 188] on p "C_DMT-318" at bounding box center [293, 188] width 33 height 7
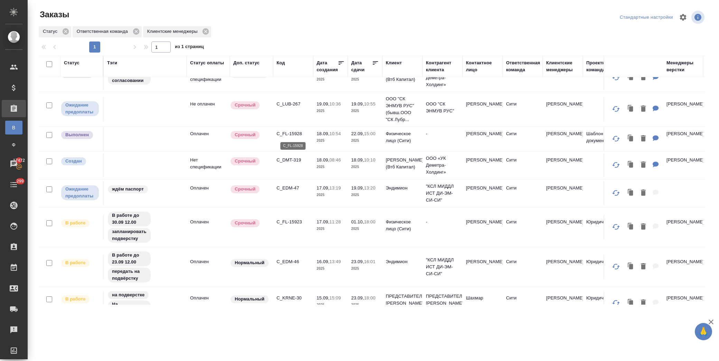
click at [291, 135] on p "C_FL-15928" at bounding box center [293, 133] width 33 height 7
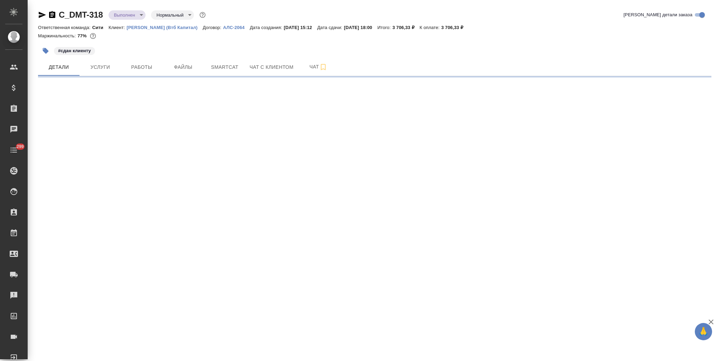
select select "RU"
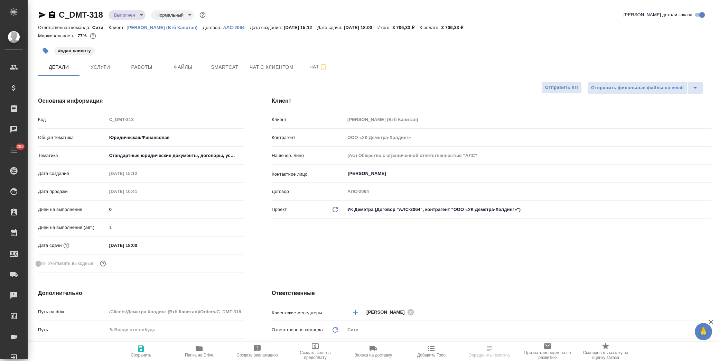
type textarea "x"
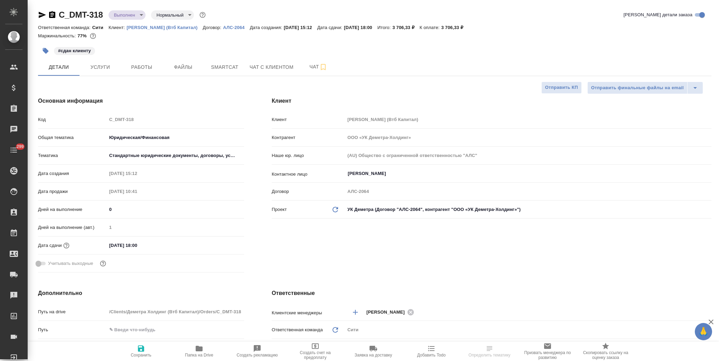
type textarea "x"
click at [103, 66] on span "Услуги" at bounding box center [100, 67] width 33 height 9
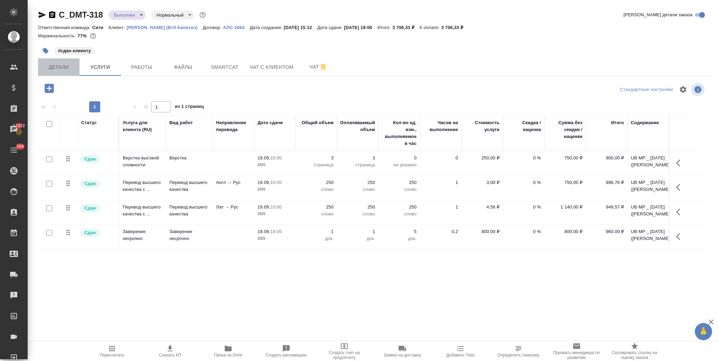
click at [72, 63] on span "Детали" at bounding box center [58, 67] width 33 height 9
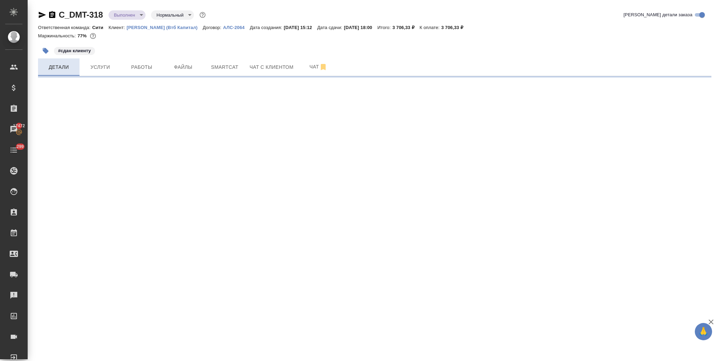
select select "RU"
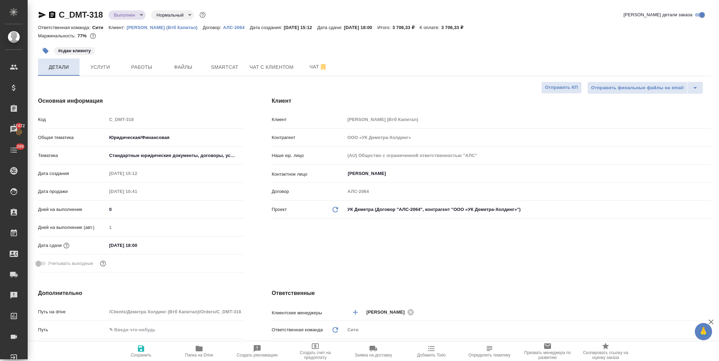
type textarea "x"
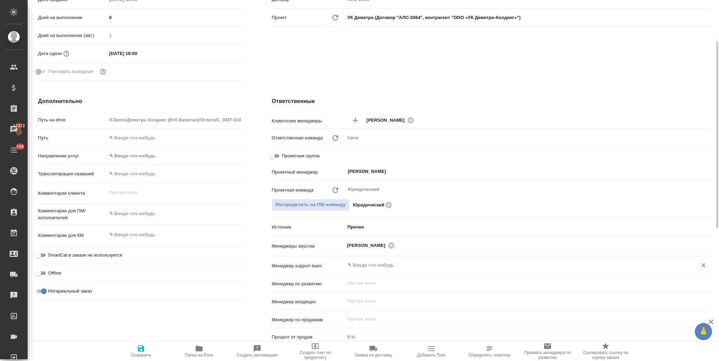
scroll to position [230, 0]
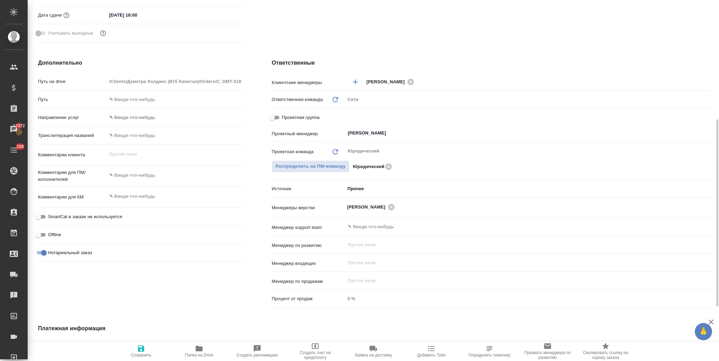
click at [277, 119] on input "Проектная группа" at bounding box center [272, 117] width 25 height 8
checkbox input "true"
type textarea "x"
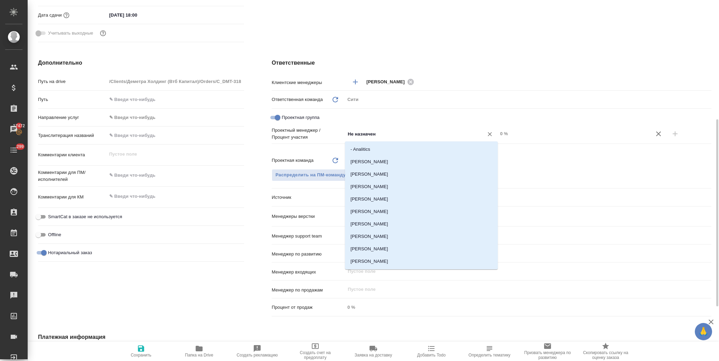
drag, startPoint x: 358, startPoint y: 132, endPoint x: 371, endPoint y: 133, distance: 12.5
click at [359, 132] on input "Не назначен" at bounding box center [410, 134] width 126 height 8
click at [397, 132] on input "Не назначен" at bounding box center [410, 134] width 126 height 8
drag, startPoint x: 397, startPoint y: 132, endPoint x: 309, endPoint y: 132, distance: 88.2
click at [309, 132] on div "Проектный менеджер / Процент участия Не назначен ​ 0 %" at bounding box center [492, 134] width 440 height 14
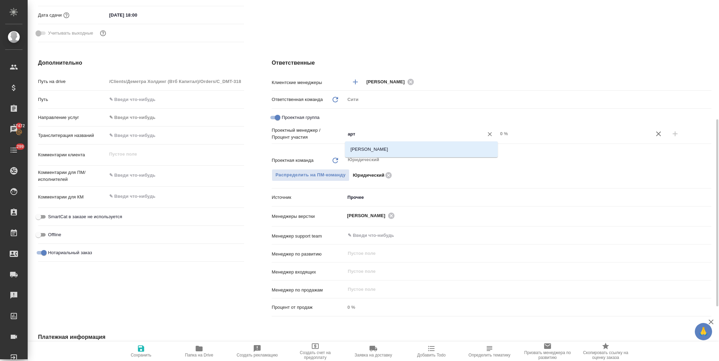
type input "арта"
click at [404, 151] on li "[PERSON_NAME]" at bounding box center [421, 149] width 153 height 12
type textarea "x"
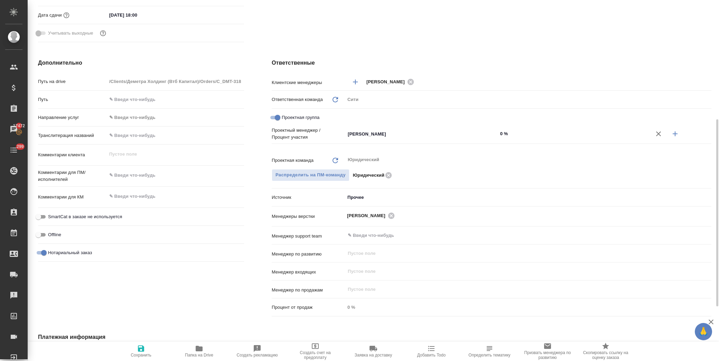
click at [668, 133] on button "button" at bounding box center [675, 134] width 17 height 17
type textarea "x"
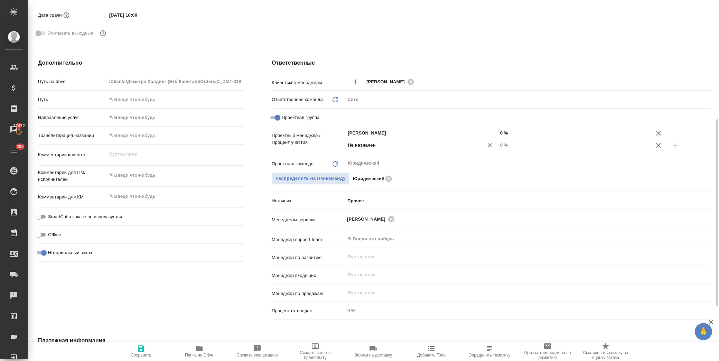
click at [361, 147] on input "Не назначен" at bounding box center [410, 145] width 126 height 8
type input "димитри"
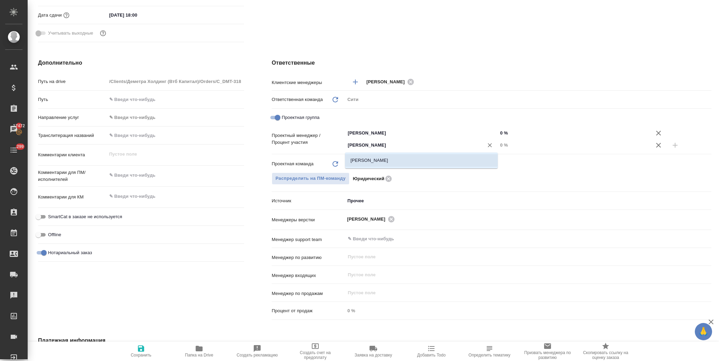
click at [399, 160] on li "[PERSON_NAME]" at bounding box center [421, 160] width 153 height 12
type textarea "x"
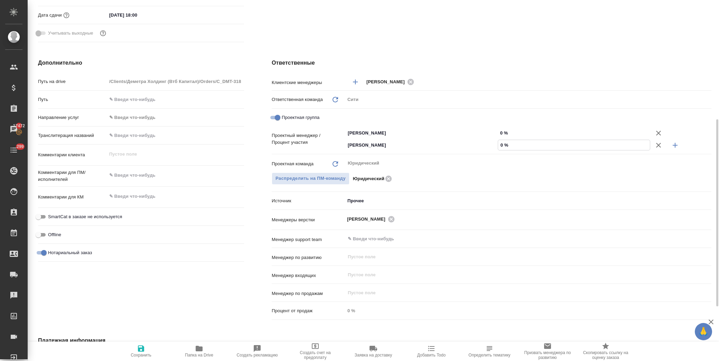
click at [502, 143] on input "0 %" at bounding box center [574, 145] width 152 height 10
type input "2 %"
type textarea "x"
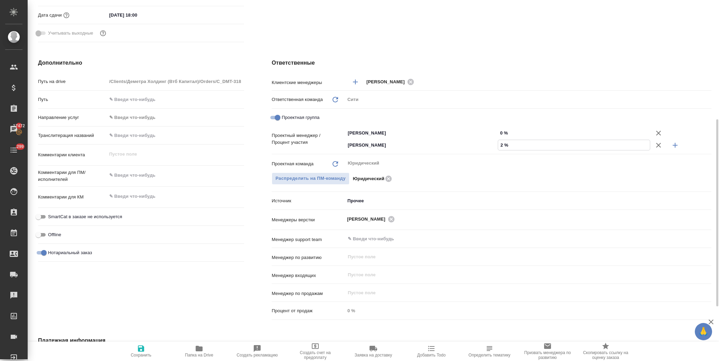
type input "26 %"
type textarea "x"
type input "26 %"
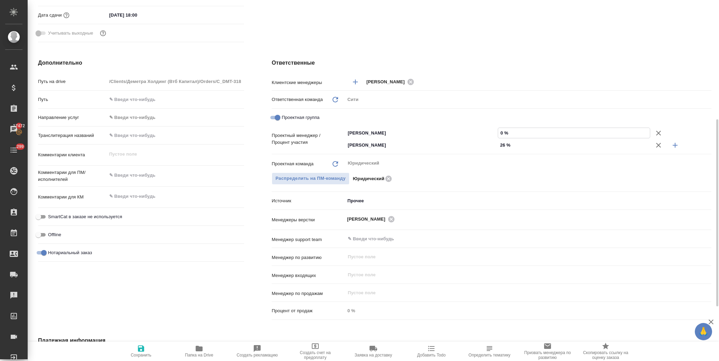
drag, startPoint x: 498, startPoint y: 130, endPoint x: 504, endPoint y: 130, distance: 5.9
click at [504, 130] on input "0 %" at bounding box center [574, 133] width 152 height 10
type input "7 %"
type textarea "x"
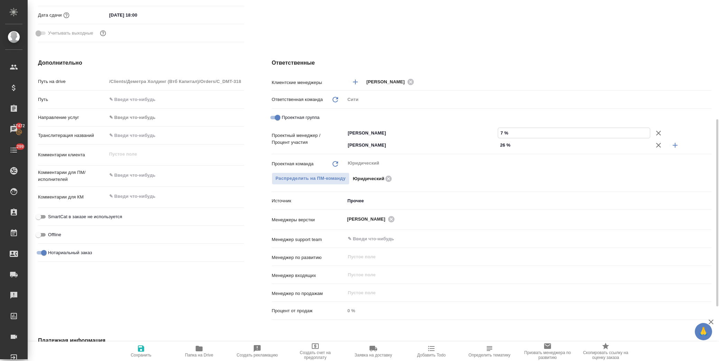
type textarea "x"
type input "74 %"
type textarea "x"
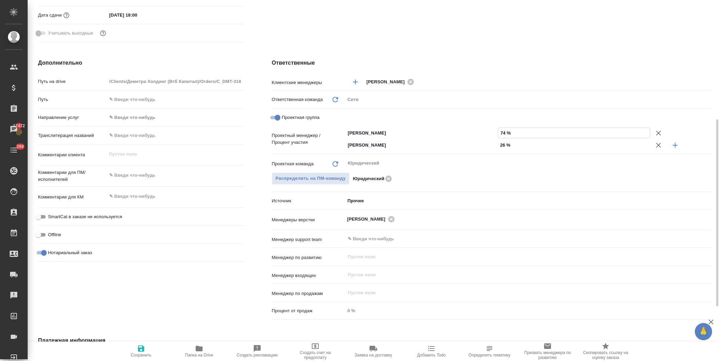
type input "74 %"
drag, startPoint x: 486, startPoint y: 40, endPoint x: 385, endPoint y: 102, distance: 118.5
click at [142, 351] on icon "button" at bounding box center [141, 348] width 6 height 6
type textarea "x"
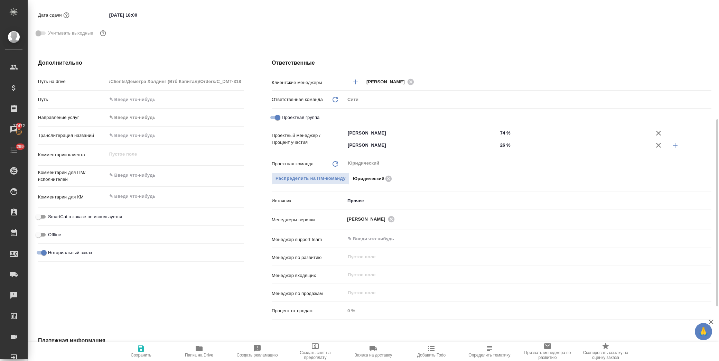
type textarea "x"
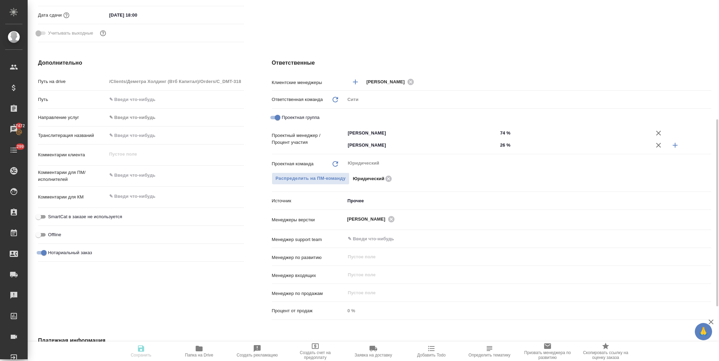
type textarea "x"
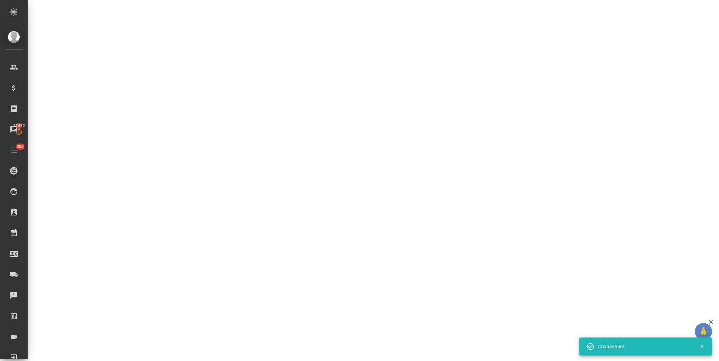
select select "RU"
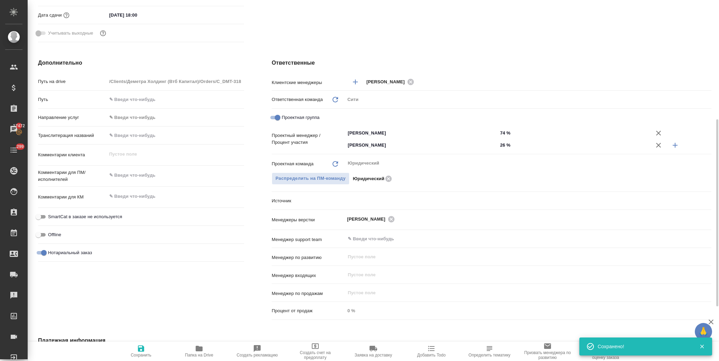
type textarea "x"
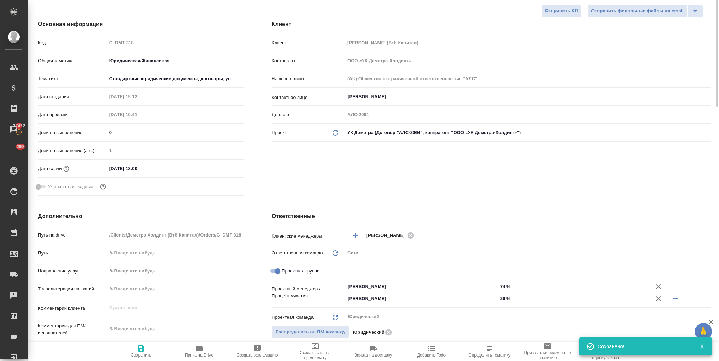
scroll to position [0, 0]
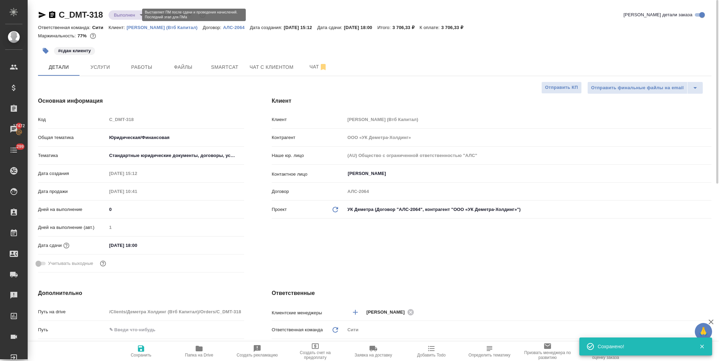
click at [132, 15] on body "🙏 .cls-1 fill:#fff; AWATERA Лофицкая Юлия Владимировна Клиенты Спецификации Зак…" at bounding box center [359, 180] width 719 height 361
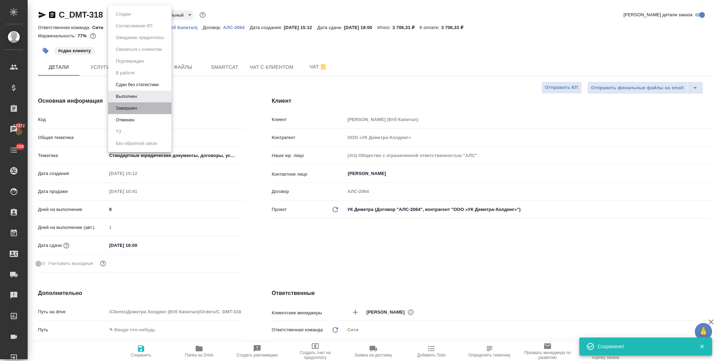
click at [146, 109] on li "Завершен" at bounding box center [139, 108] width 63 height 12
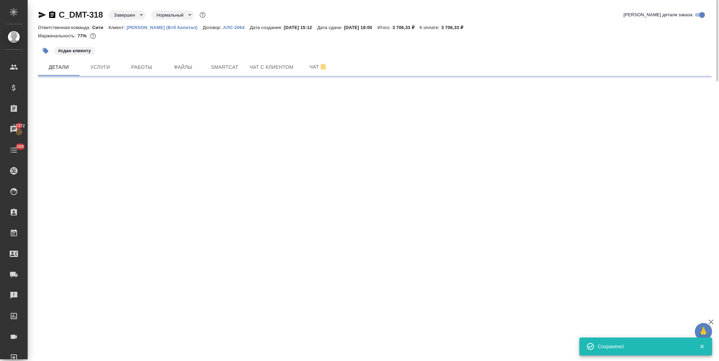
select select "RU"
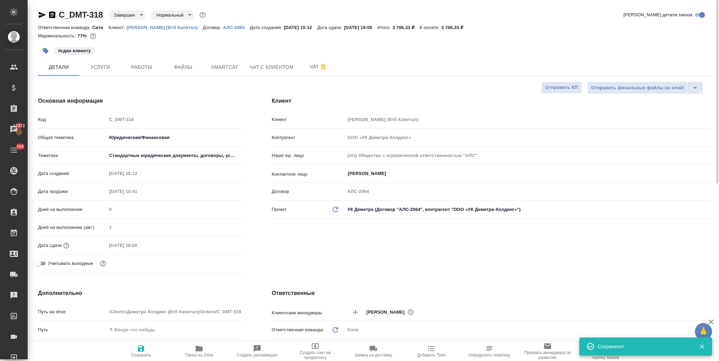
type textarea "x"
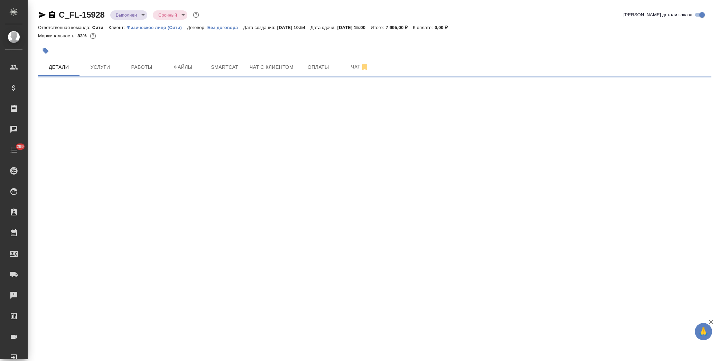
select select "RU"
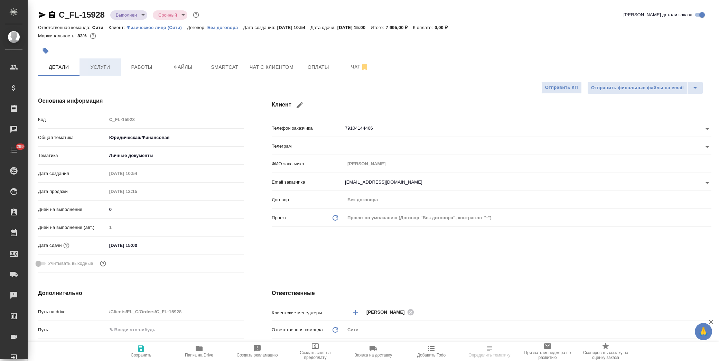
type textarea "x"
click at [97, 66] on span "Услуги" at bounding box center [100, 67] width 33 height 9
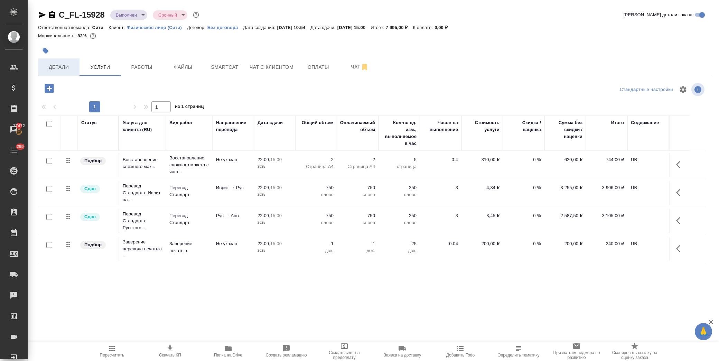
click at [72, 69] on span "Детали" at bounding box center [58, 67] width 33 height 9
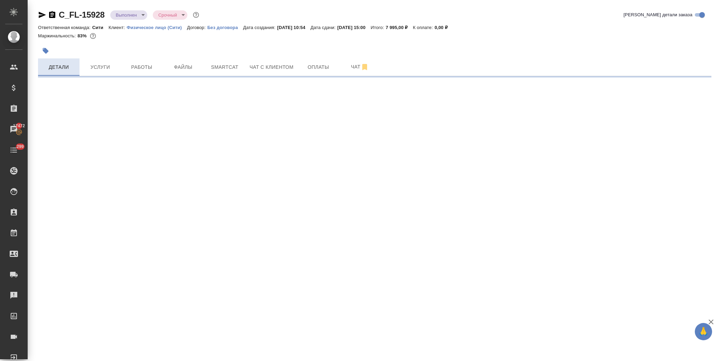
select select "RU"
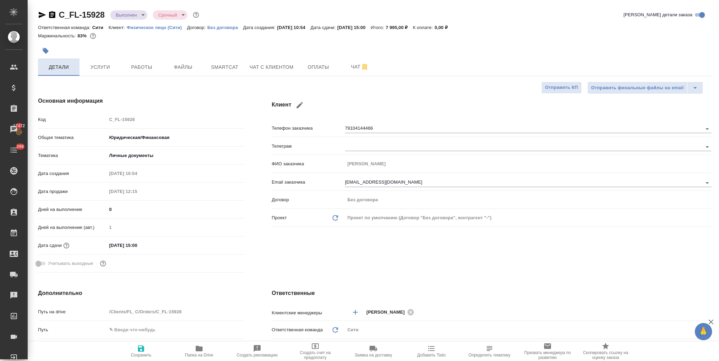
type textarea "x"
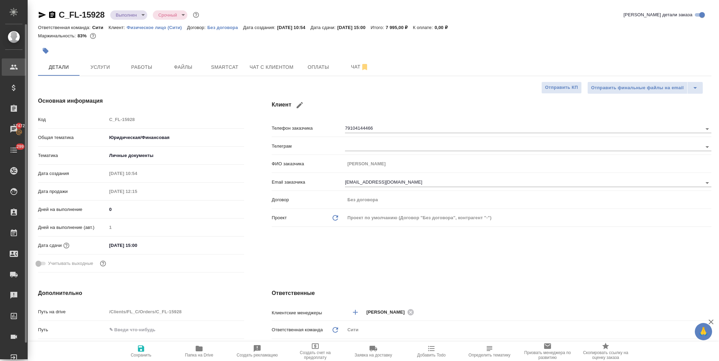
type textarea "x"
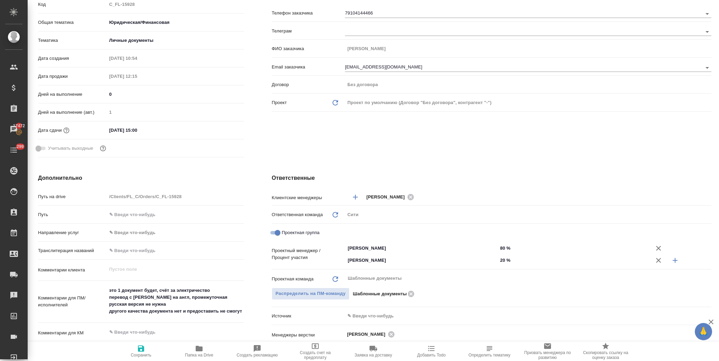
click at [677, 260] on button "button" at bounding box center [675, 260] width 17 height 17
type textarea "x"
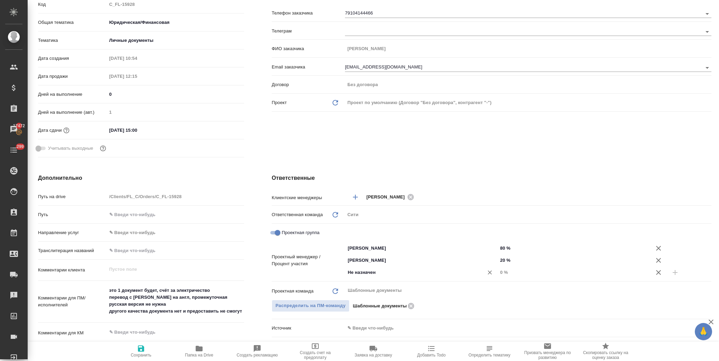
drag, startPoint x: 358, startPoint y: 271, endPoint x: 376, endPoint y: 274, distance: 18.2
click at [360, 271] on input "Не назначен" at bounding box center [410, 272] width 126 height 8
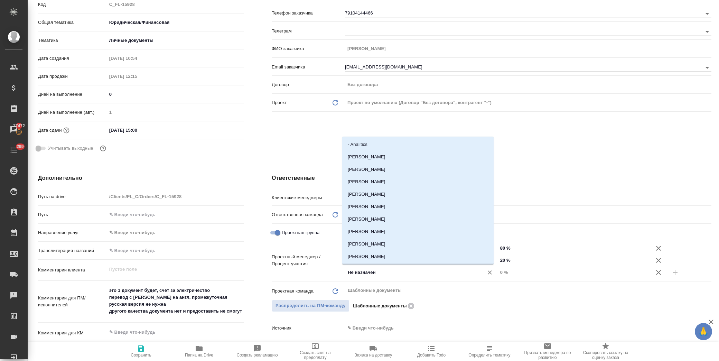
click at [380, 272] on input "Не назначен" at bounding box center [410, 272] width 126 height 8
drag, startPoint x: 382, startPoint y: 272, endPoint x: 327, endPoint y: 271, distance: 55.0
click at [327, 271] on div "Проектный менеджер / Процент участия [PERSON_NAME] ​ 80 % [PERSON_NAME] ​ 20 % …" at bounding box center [492, 260] width 440 height 36
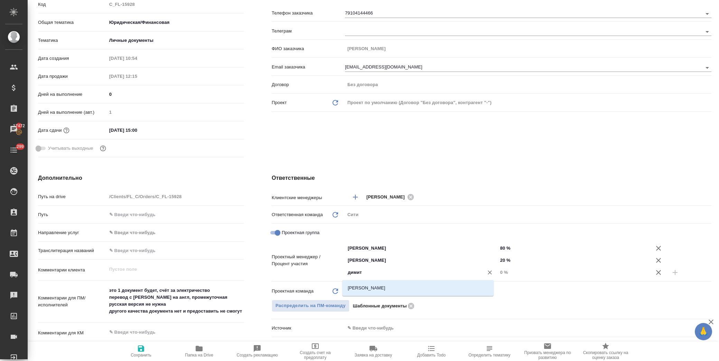
type input "димитр"
click at [386, 286] on li "[PERSON_NAME]" at bounding box center [417, 288] width 151 height 12
type textarea "x"
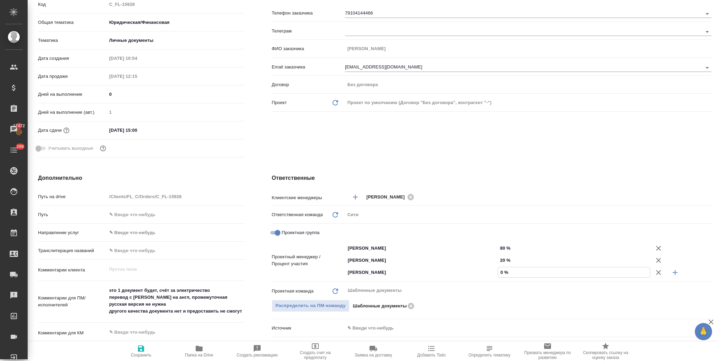
click at [498, 270] on input "0 %" at bounding box center [574, 272] width 152 height 10
type input "3 %"
type textarea "x"
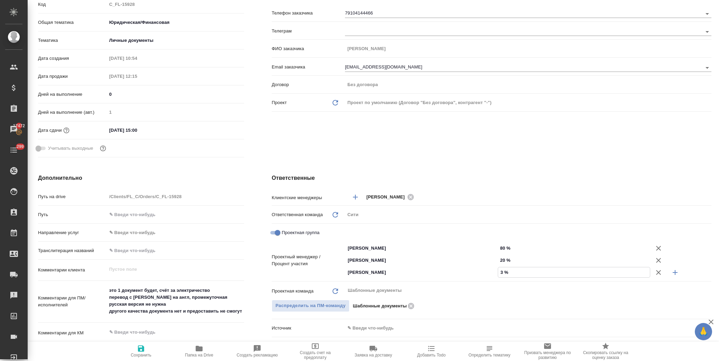
type input "3 %"
drag, startPoint x: 501, startPoint y: 248, endPoint x: 496, endPoint y: 247, distance: 5.6
click at [498, 247] on input "80 %" at bounding box center [574, 248] width 152 height 10
type input "7 %"
type textarea "x"
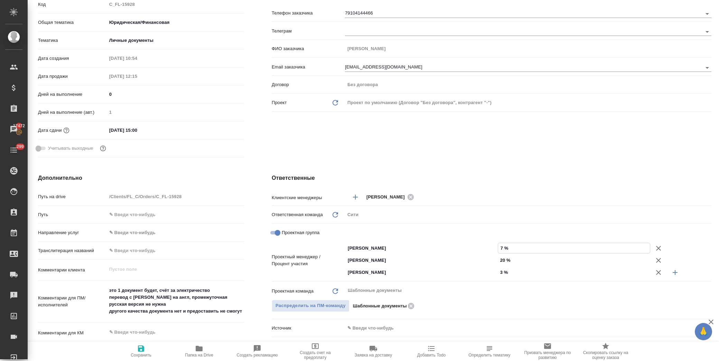
type textarea "x"
type input "77 %"
type textarea "x"
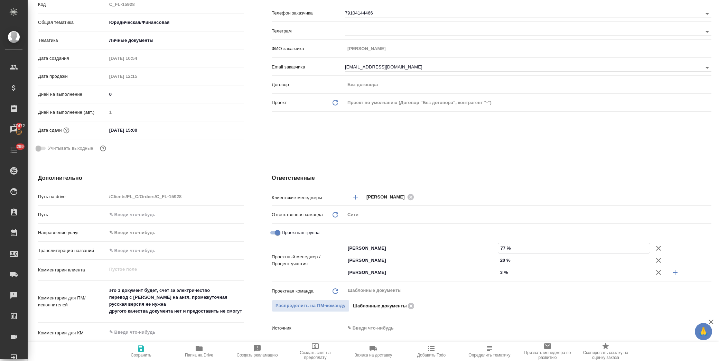
type textarea "x"
type input "77 %"
click at [502, 158] on div "Клиент Телефон заказчика 79104144466 Телеграм ФИО заказчика [PERSON_NAME] Email…" at bounding box center [491, 71] width 467 height 206
click at [137, 353] on span "Сохранить" at bounding box center [141, 355] width 21 height 5
type textarea "x"
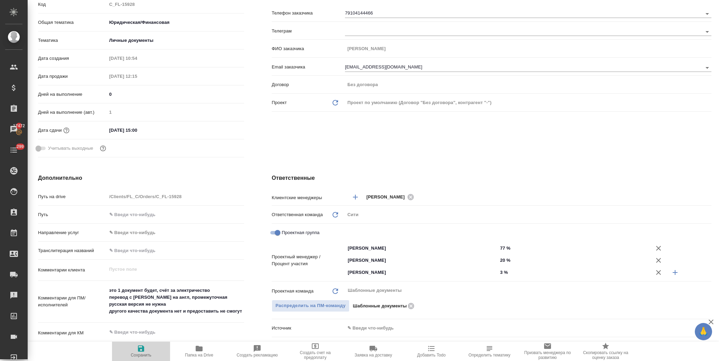
type textarea "x"
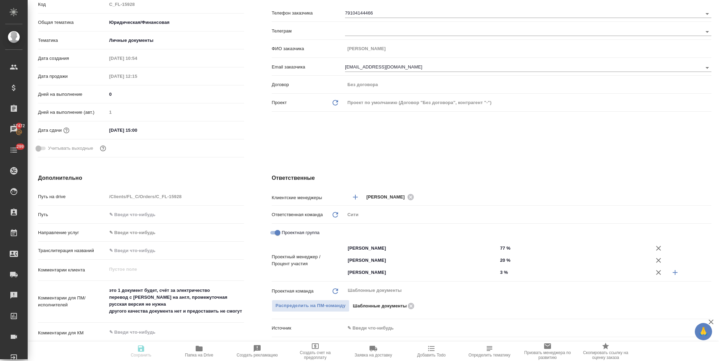
type textarea "x"
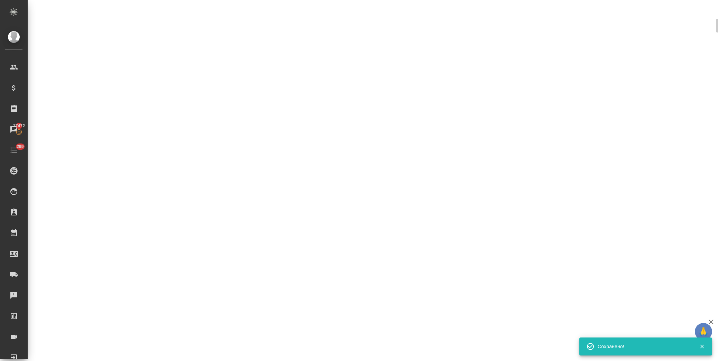
scroll to position [110, 0]
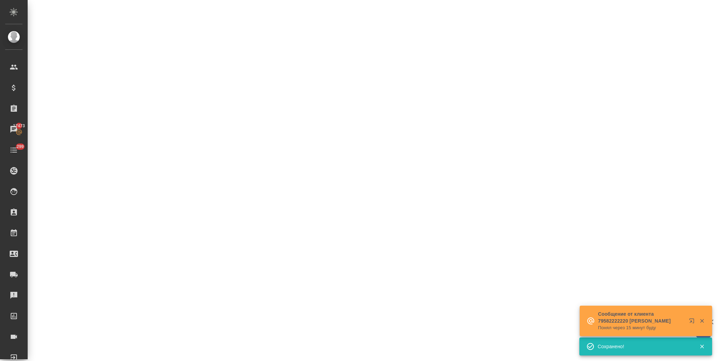
select select "RU"
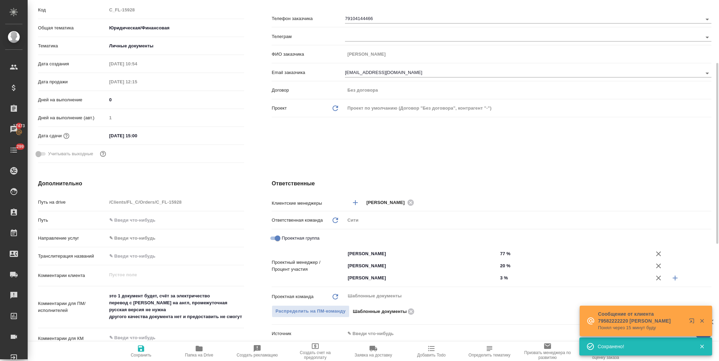
scroll to position [115, 0]
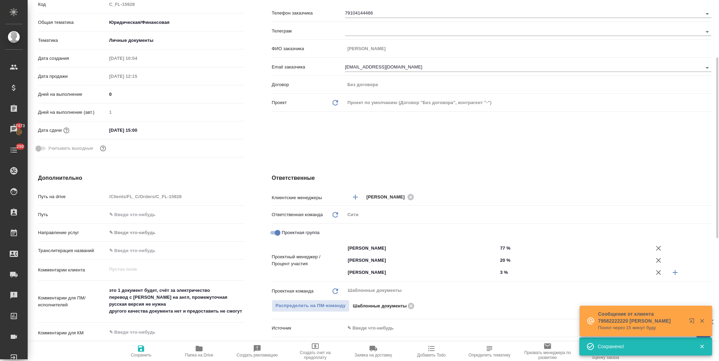
type textarea "x"
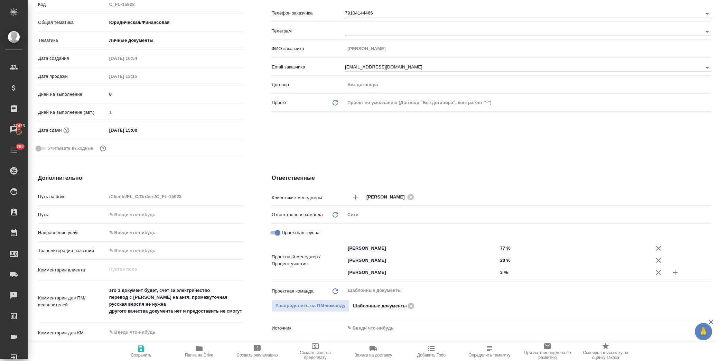
scroll to position [0, 0]
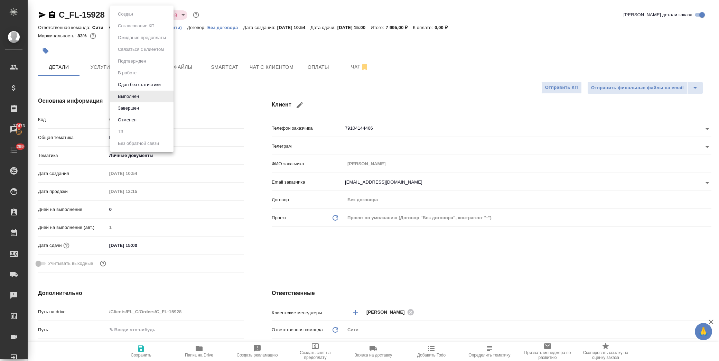
click at [126, 12] on body "🙏 .cls-1 fill:#fff; AWATERA [PERSON_NAME] Спецификации Заказы 17473 Чаты 299 To…" at bounding box center [359, 180] width 719 height 361
click at [144, 106] on li "Завершен" at bounding box center [141, 108] width 63 height 12
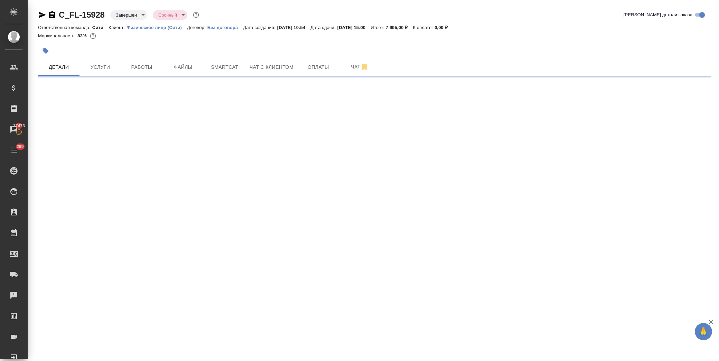
select select "RU"
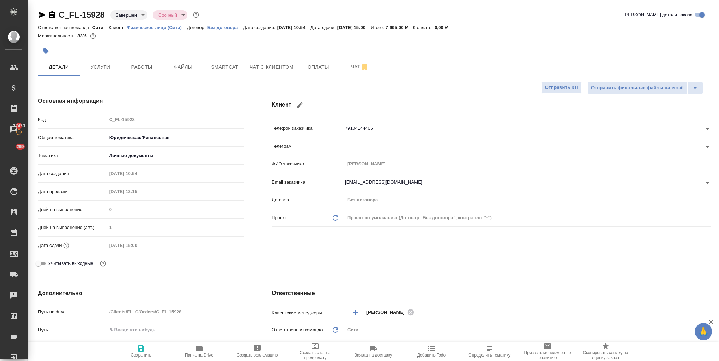
type textarea "x"
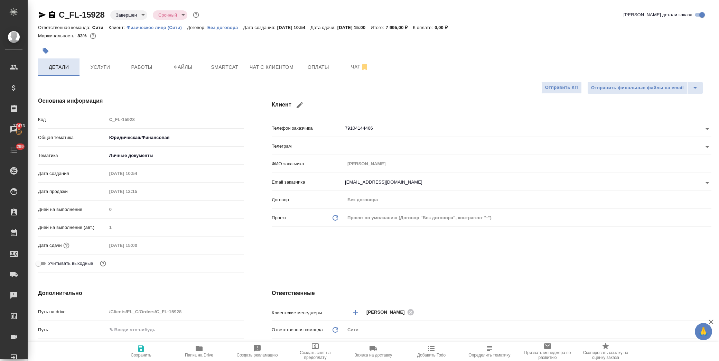
type textarea "x"
